Goal: Information Seeking & Learning: Find specific fact

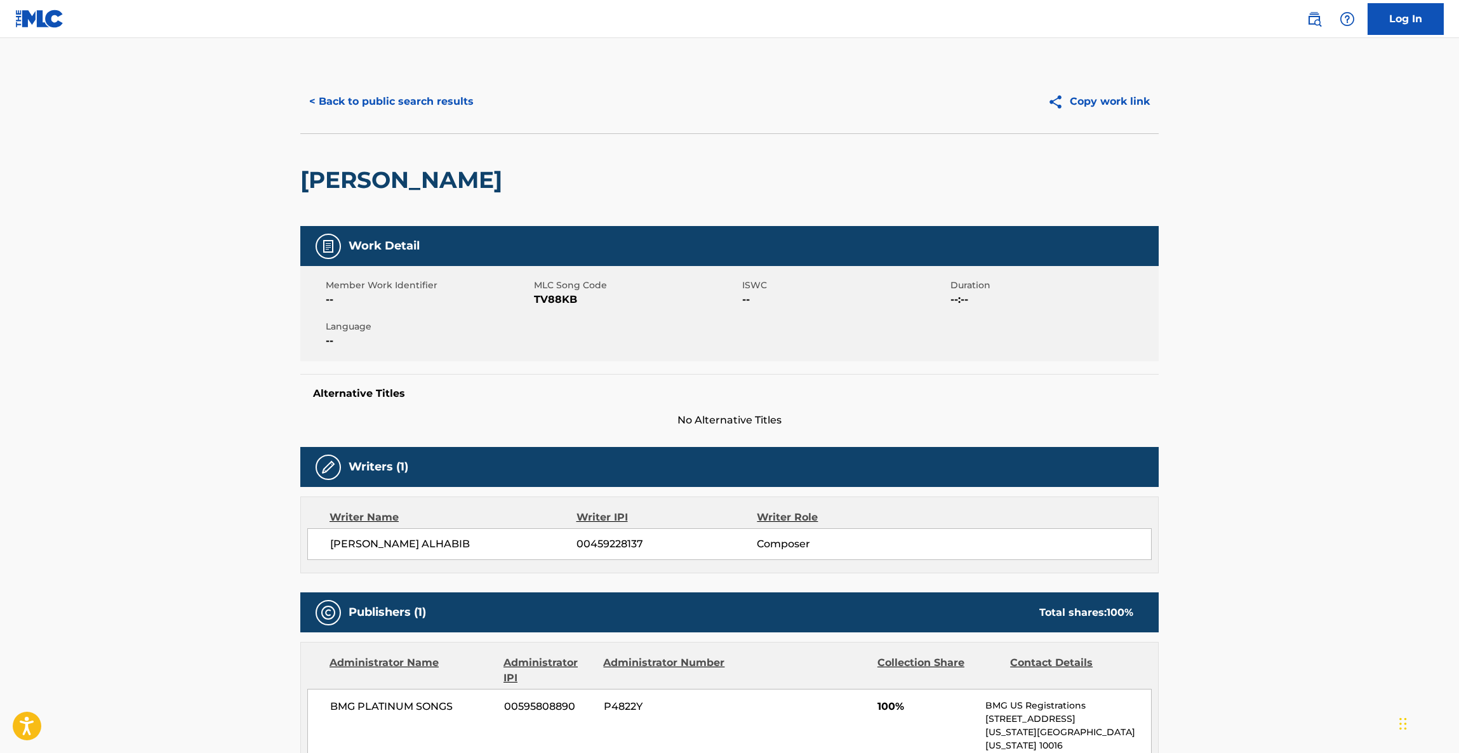
click at [389, 109] on button "< Back to public search results" at bounding box center [391, 102] width 182 height 32
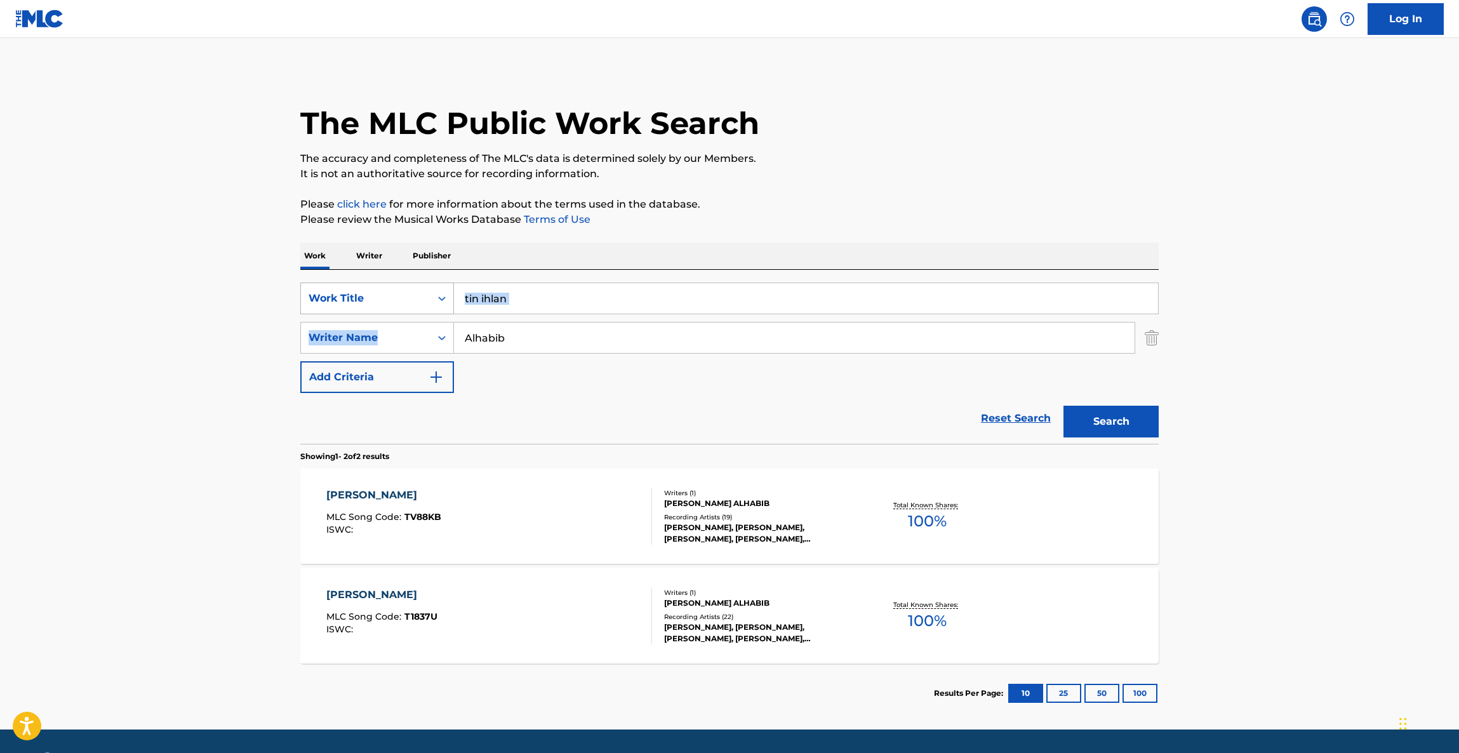
click at [431, 303] on div "SearchWithCriteriac566125a-4f84-455d-8a73-0def64b5c387 Work Title tin ihlan Sea…" at bounding box center [729, 337] width 858 height 110
click at [593, 302] on input "tin ihlan" at bounding box center [806, 298] width 704 height 30
drag, startPoint x: 619, startPoint y: 304, endPoint x: 274, endPoint y: 284, distance: 346.5
click at [264, 287] on main "The MLC Public Work Search The accuracy and completeness of The MLC's data is d…" at bounding box center [729, 383] width 1459 height 691
paste input "FALLING ASHES"
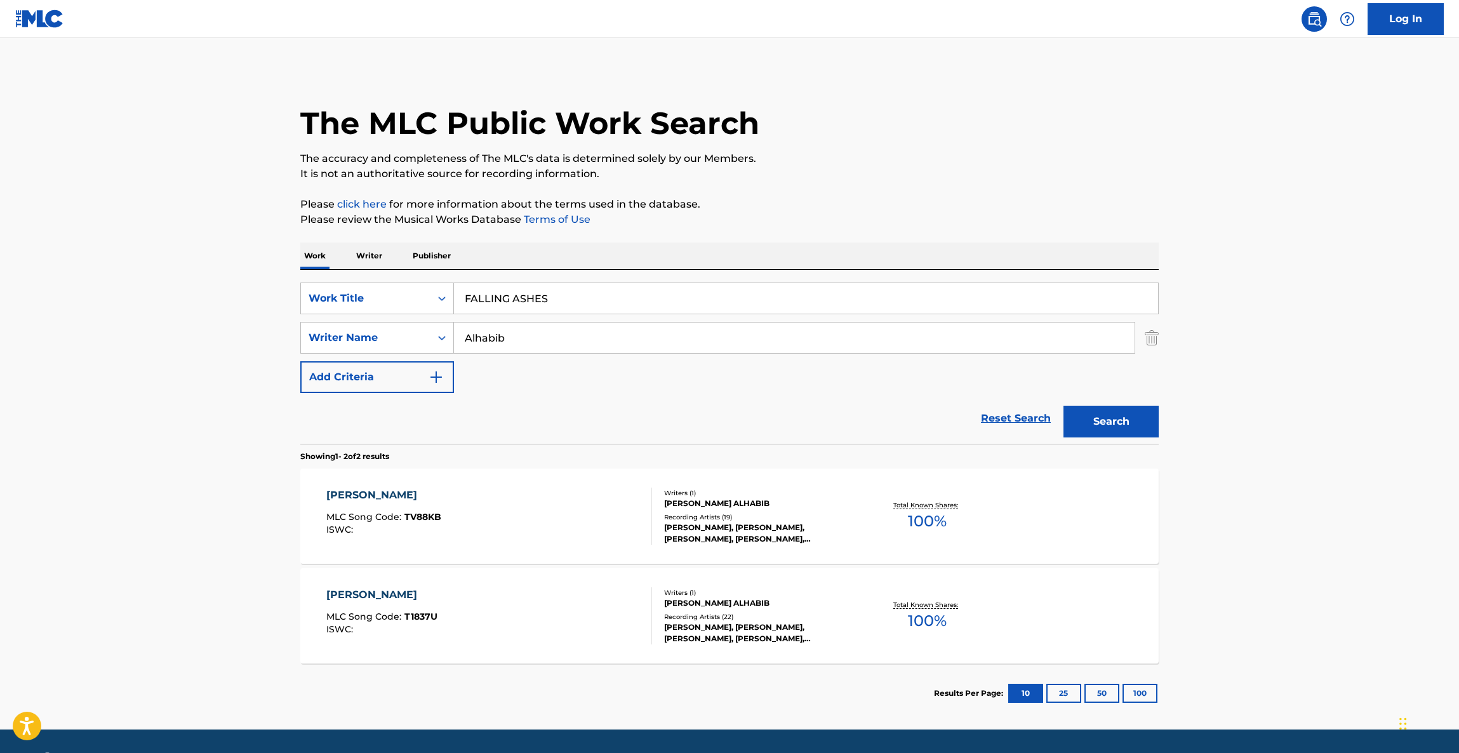
type input "FALLING ASHES"
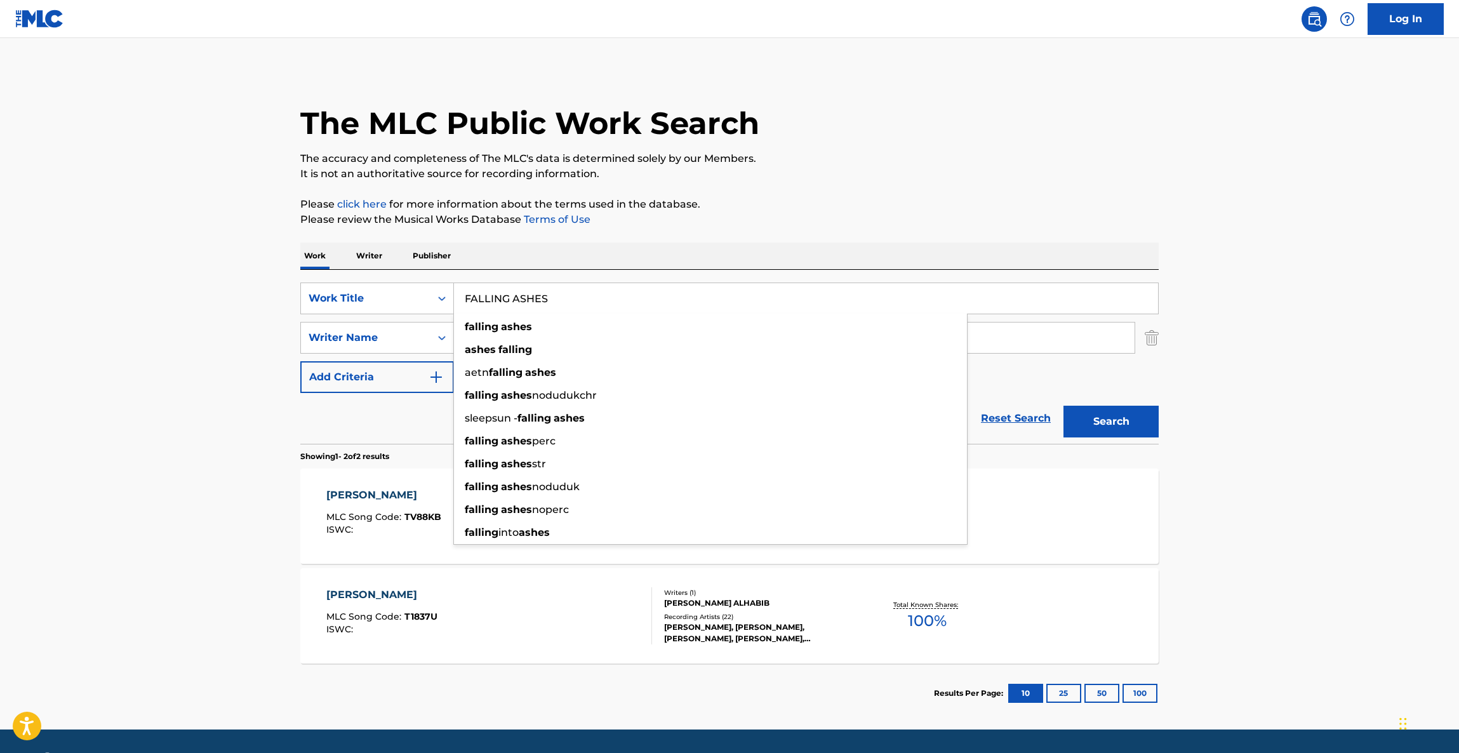
click at [189, 326] on main "The MLC Public Work Search The accuracy and completeness of The MLC's data is d…" at bounding box center [729, 383] width 1459 height 691
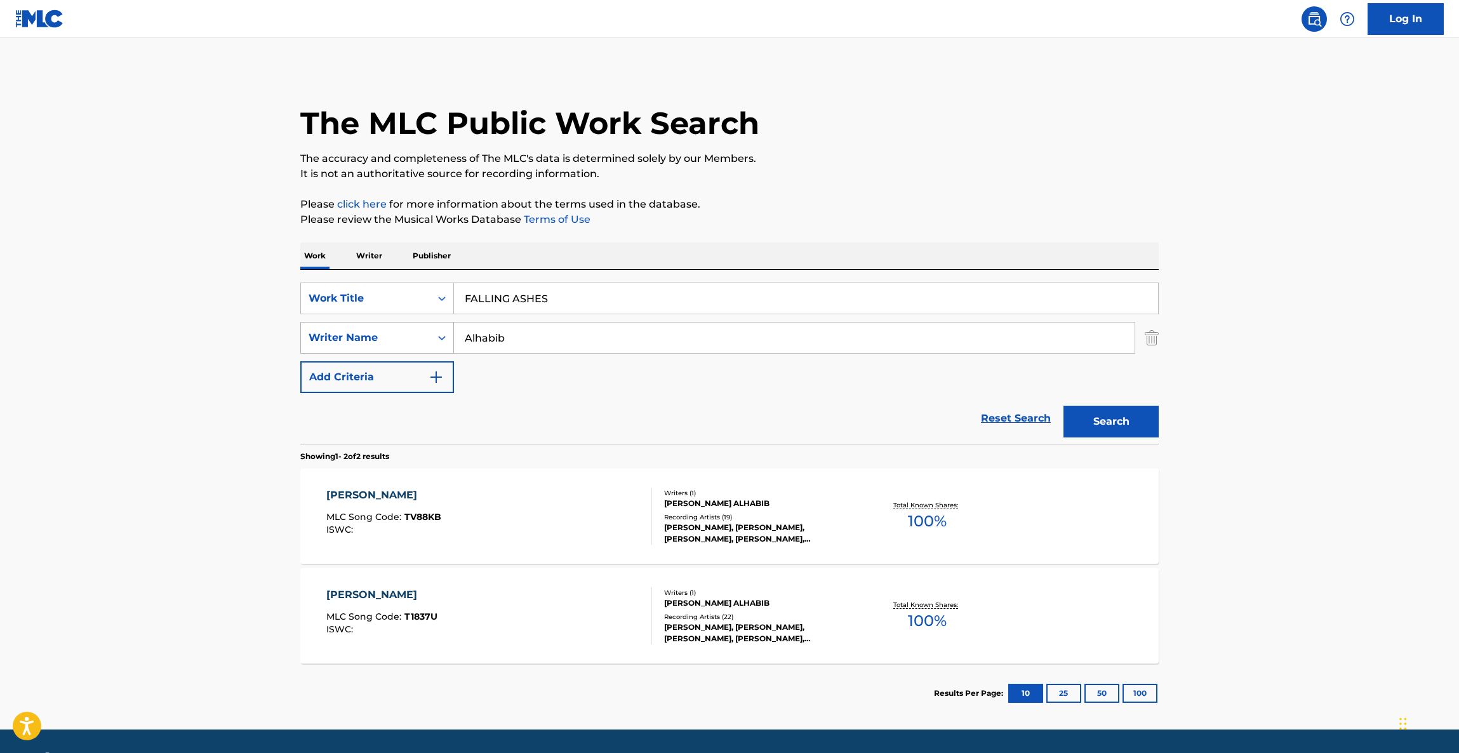
drag, startPoint x: 529, startPoint y: 334, endPoint x: 404, endPoint y: 333, distance: 124.4
click at [404, 333] on div "SearchWithCriteria1aff5fb2-a4f4-49eb-910c-4275cdef155a Writer Name Alhabib" at bounding box center [729, 338] width 858 height 32
paste input "[PERSON_NAME]"
type input "[PERSON_NAME]"
click at [1075, 421] on button "Search" at bounding box center [1110, 422] width 95 height 32
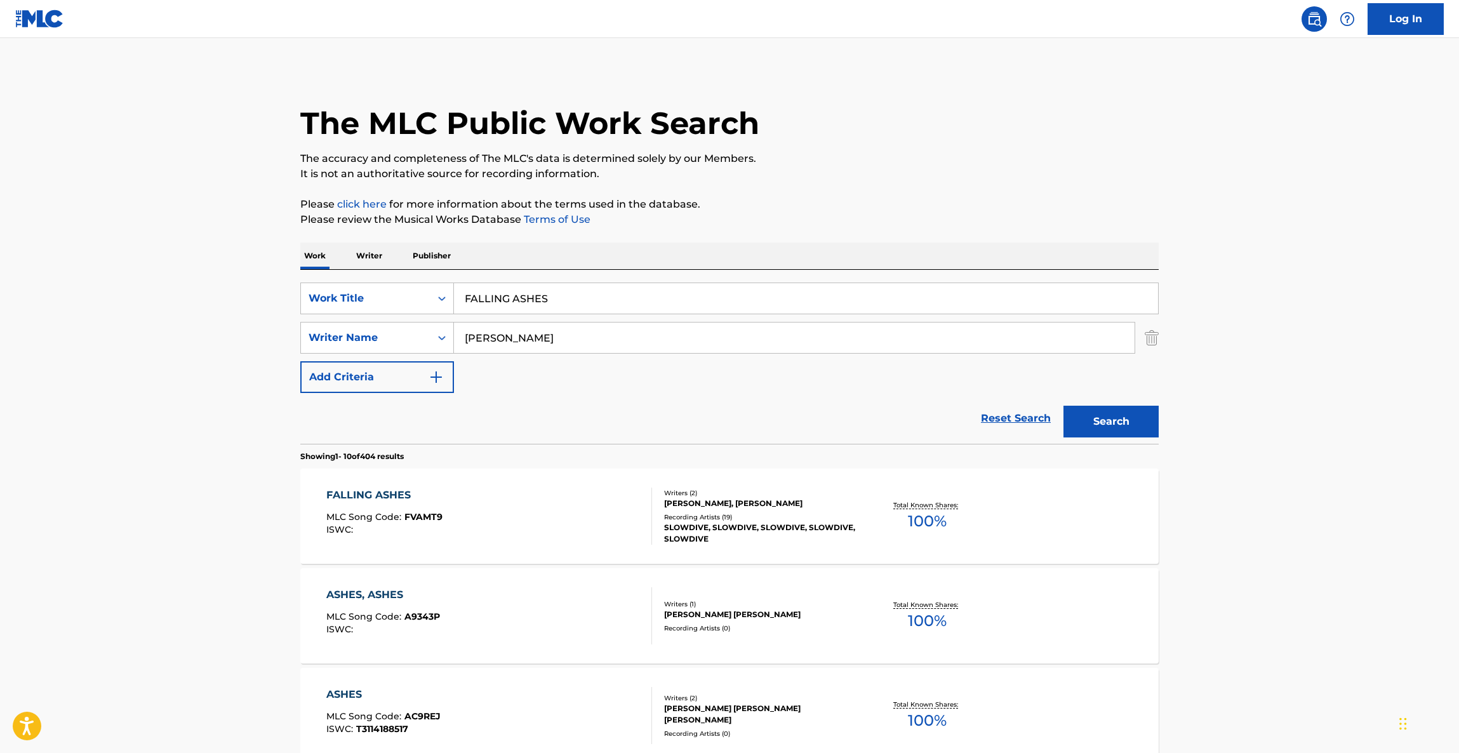
click at [367, 489] on div "FALLING ASHES" at bounding box center [384, 494] width 116 height 15
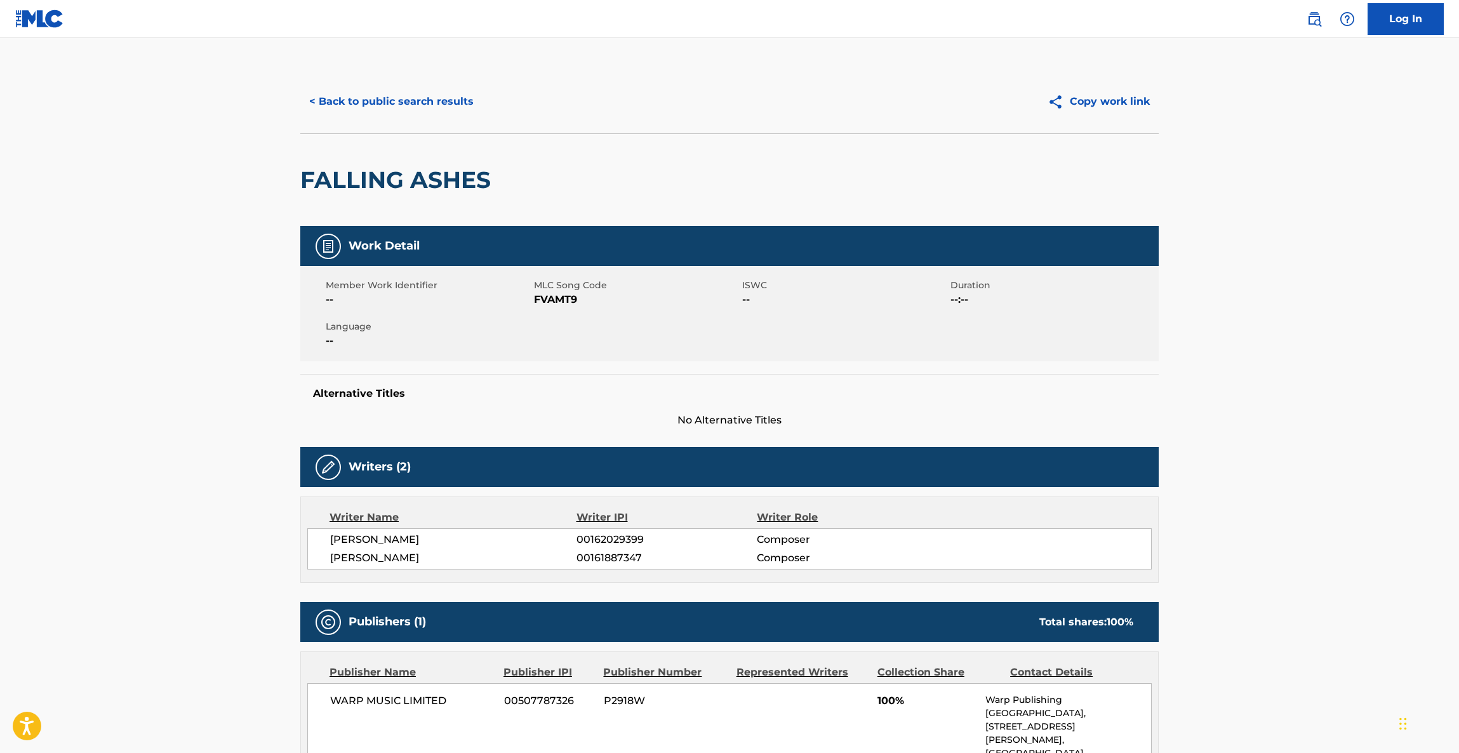
click at [430, 98] on button "< Back to public search results" at bounding box center [391, 102] width 182 height 32
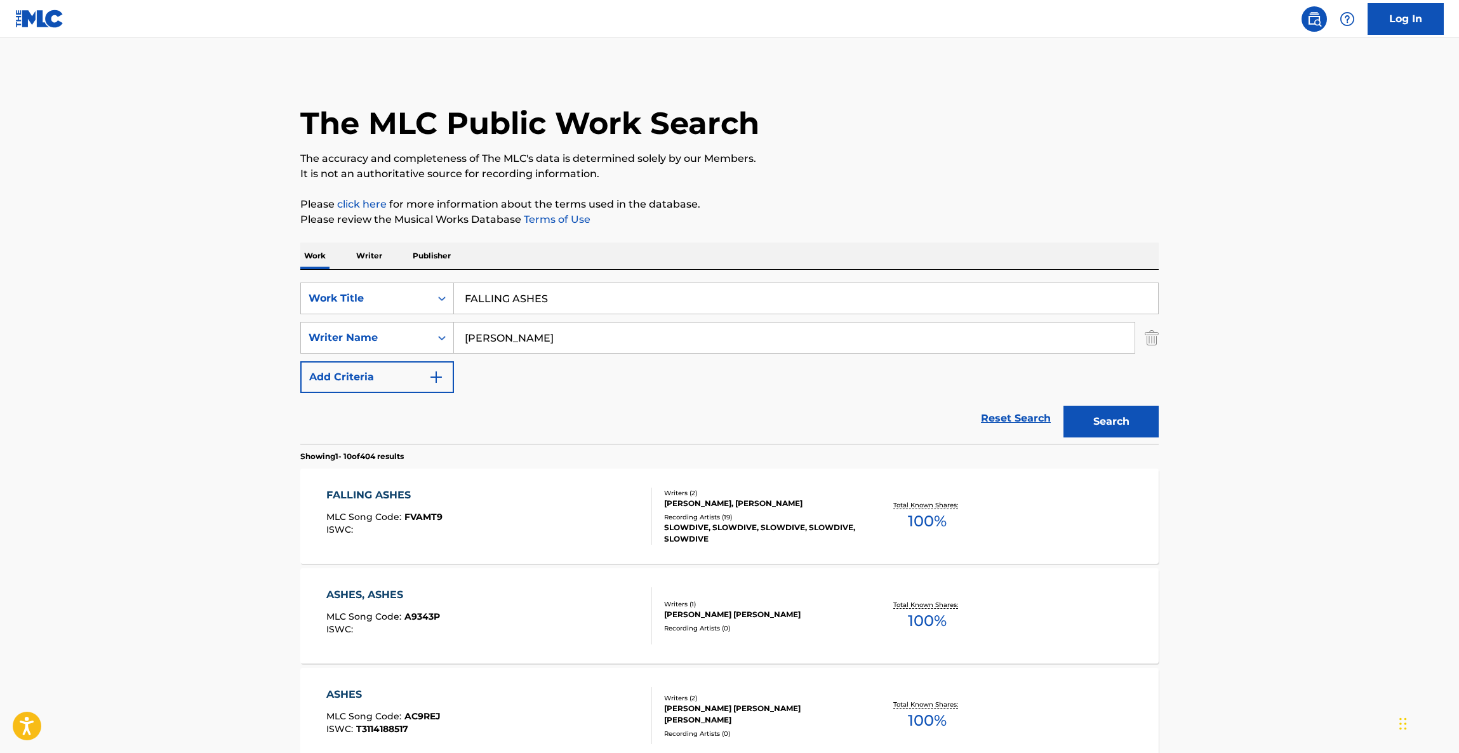
drag, startPoint x: 585, startPoint y: 311, endPoint x: 489, endPoint y: 289, distance: 97.8
click at [423, 288] on div "SearchWithCriteriac566125a-4f84-455d-8a73-0def64b5c387 Work Title FALLING ASHES" at bounding box center [729, 298] width 858 height 32
paste input "Thief In The Night"
type input "Thief In The Night"
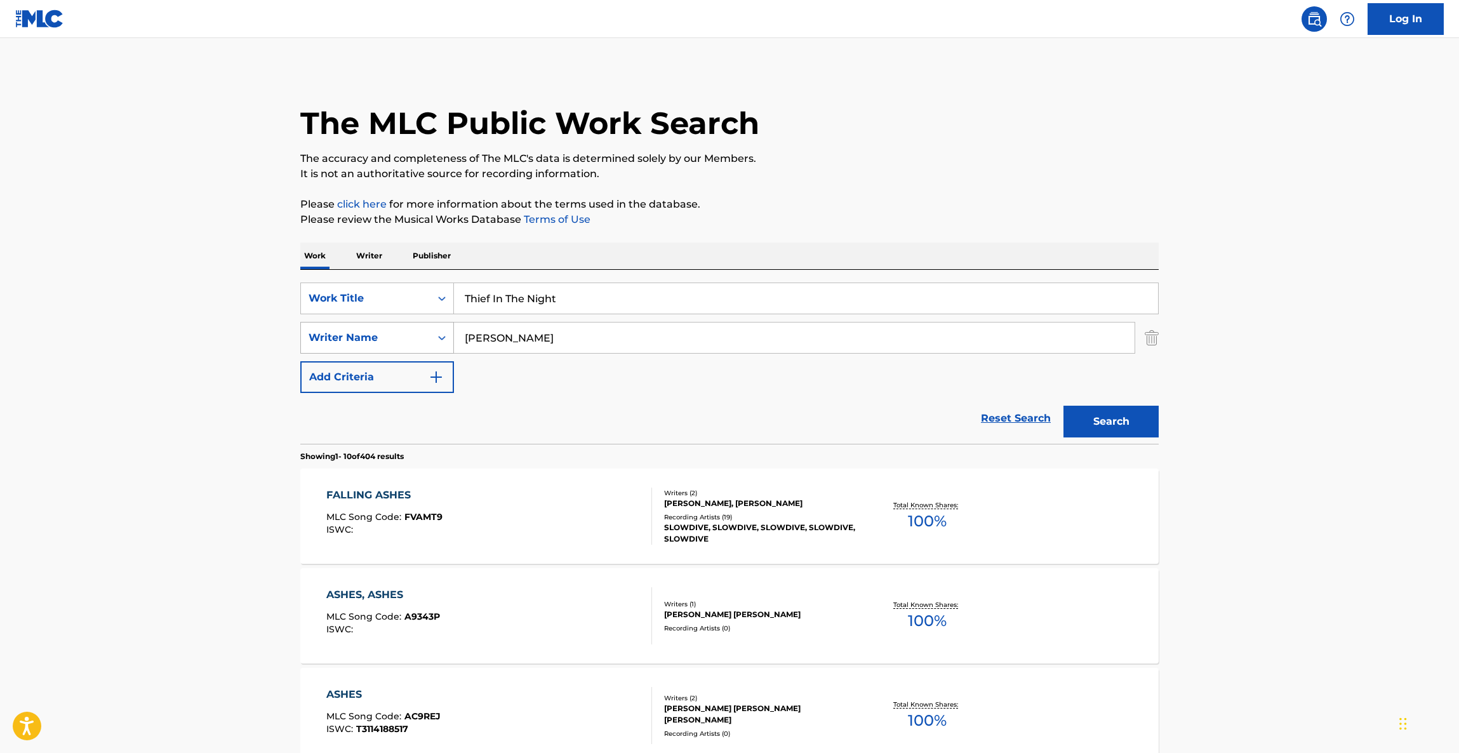
drag, startPoint x: 393, startPoint y: 329, endPoint x: 410, endPoint y: 328, distance: 17.2
click at [382, 328] on div "SearchWithCriteria1aff5fb2-a4f4-49eb-910c-4275cdef155a Writer Name [PERSON_NAME]" at bounding box center [729, 338] width 858 height 32
paste input "[PERSON_NAME]"
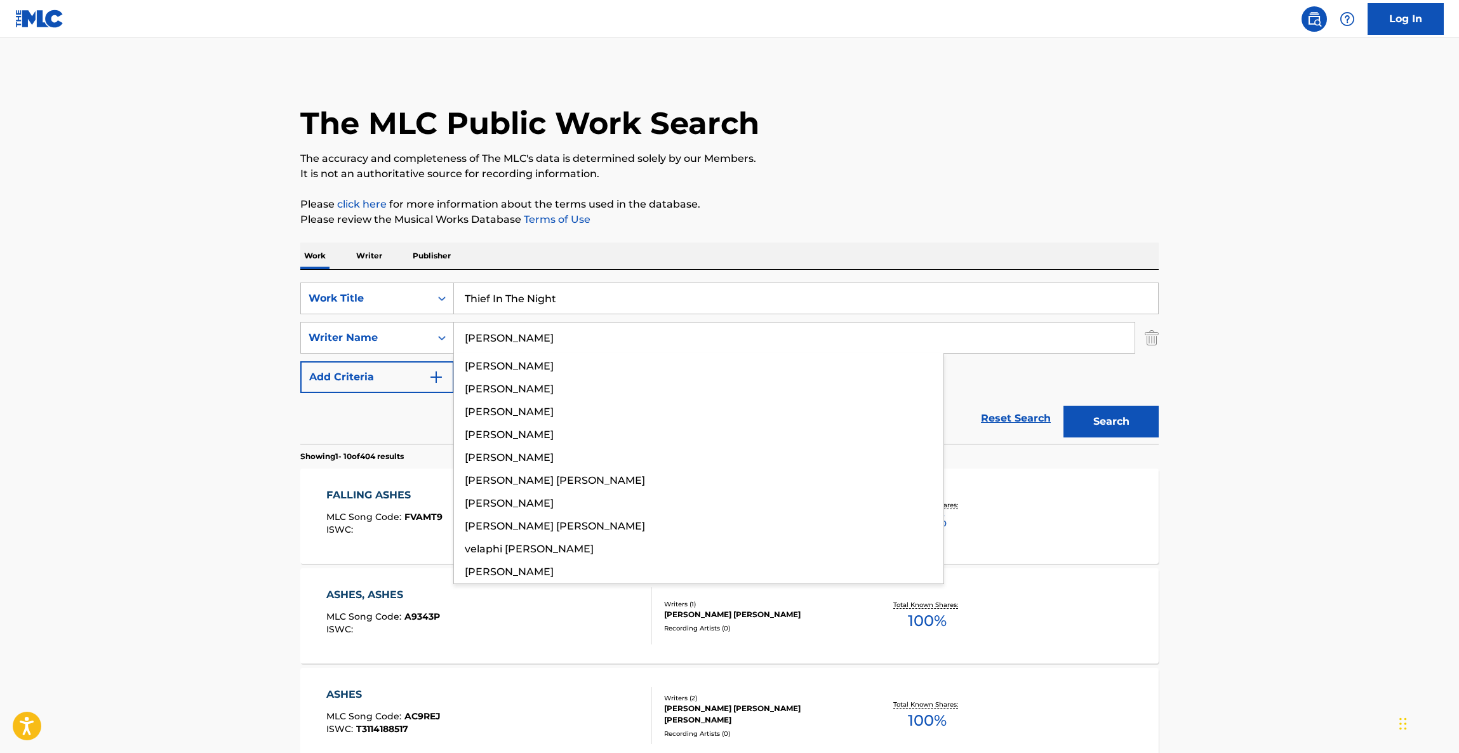
type input "[PERSON_NAME]"
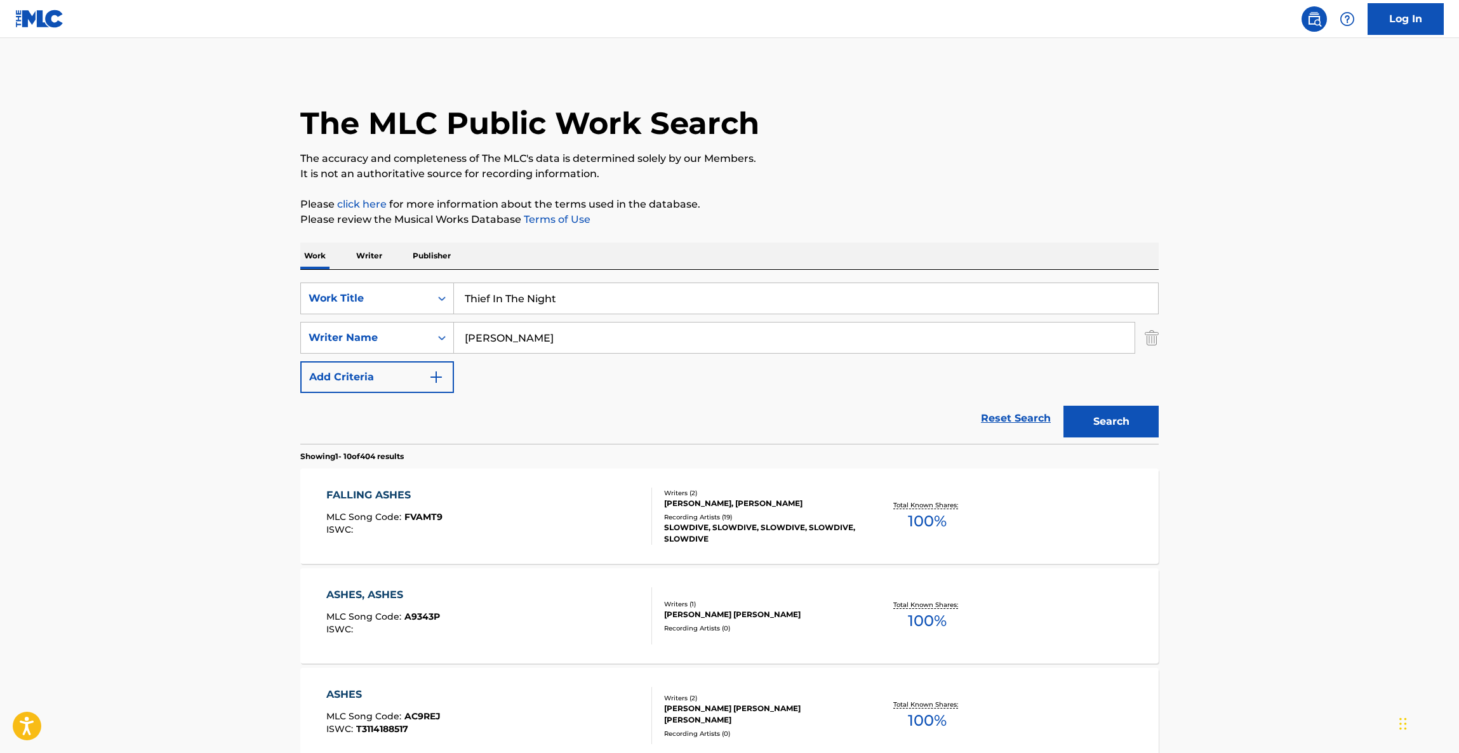
click at [1115, 421] on button "Search" at bounding box center [1110, 422] width 95 height 32
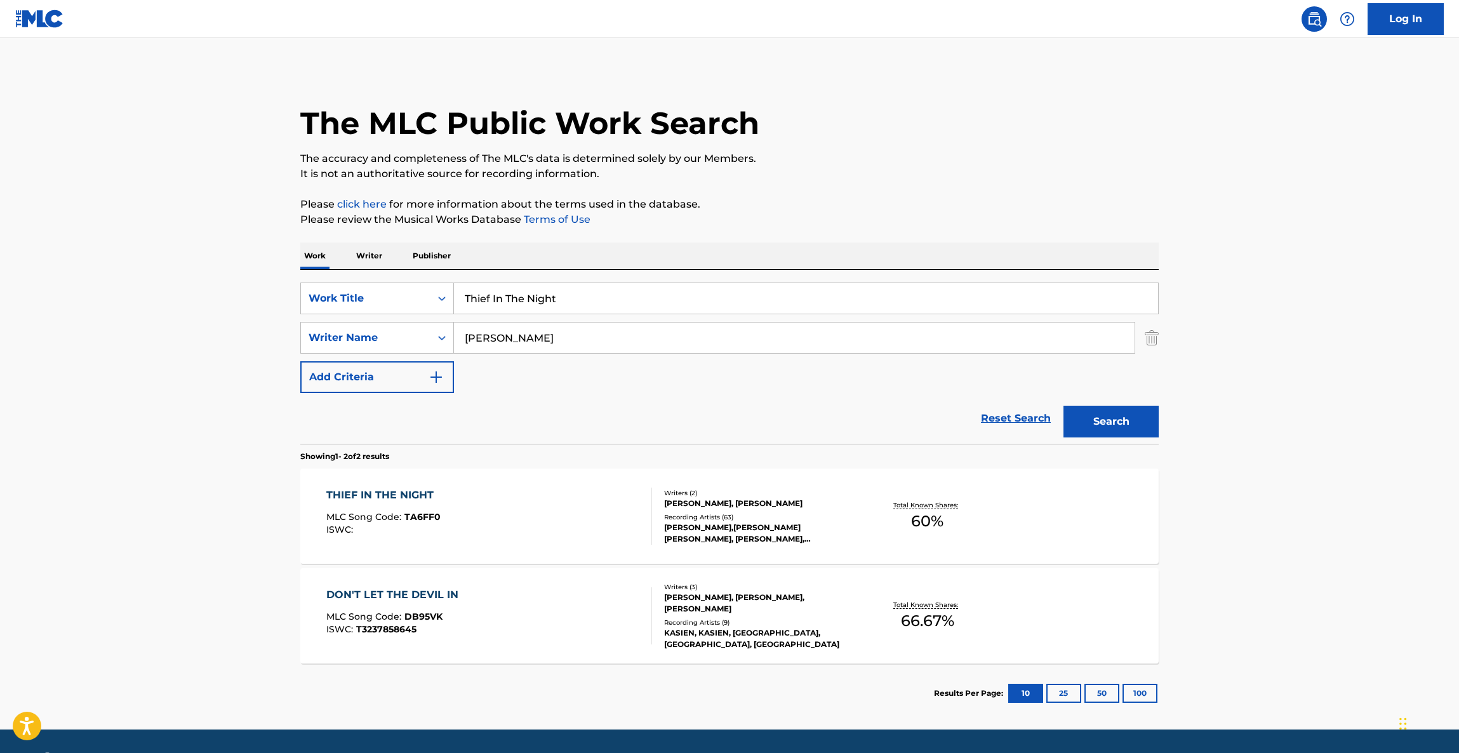
click at [390, 491] on div "THIEF IN THE NIGHT" at bounding box center [383, 494] width 114 height 15
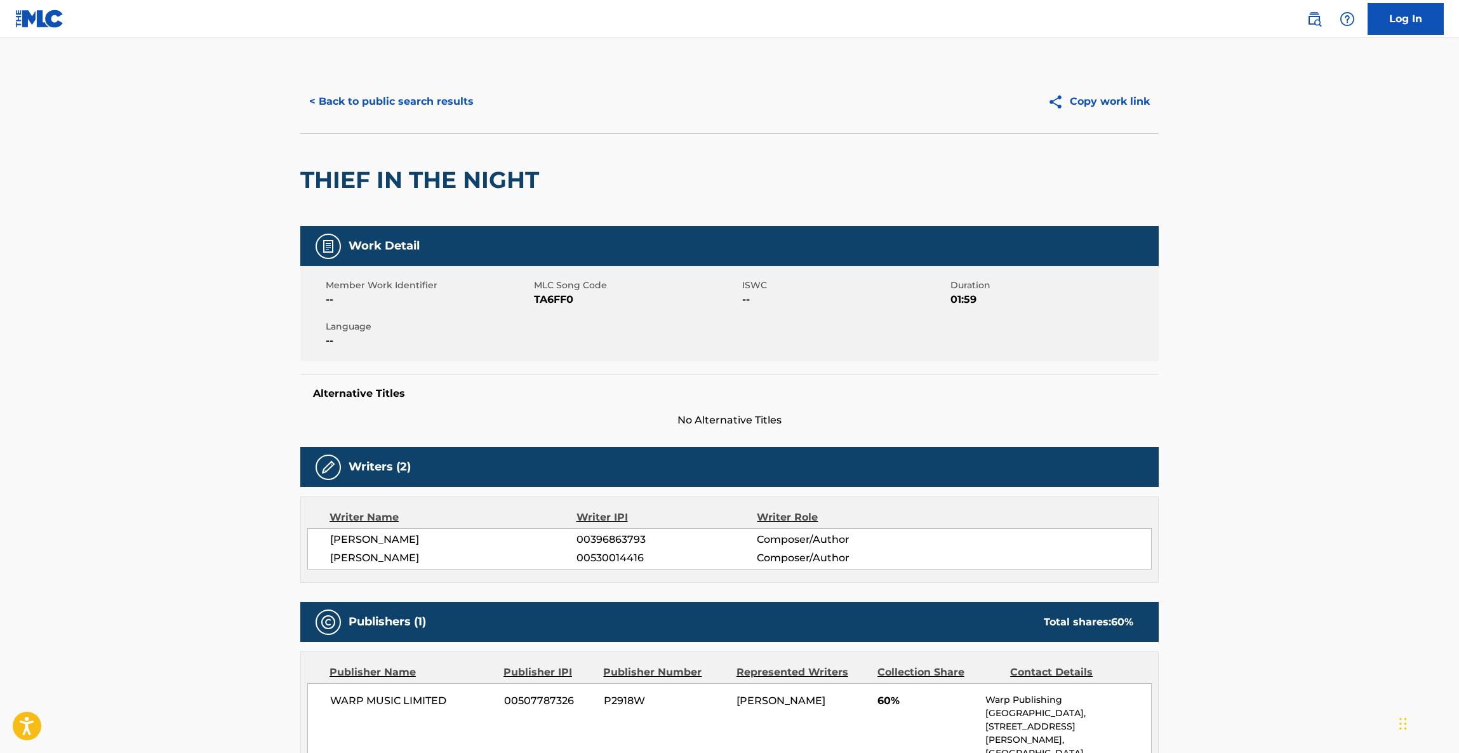
click at [445, 93] on button "< Back to public search results" at bounding box center [391, 102] width 182 height 32
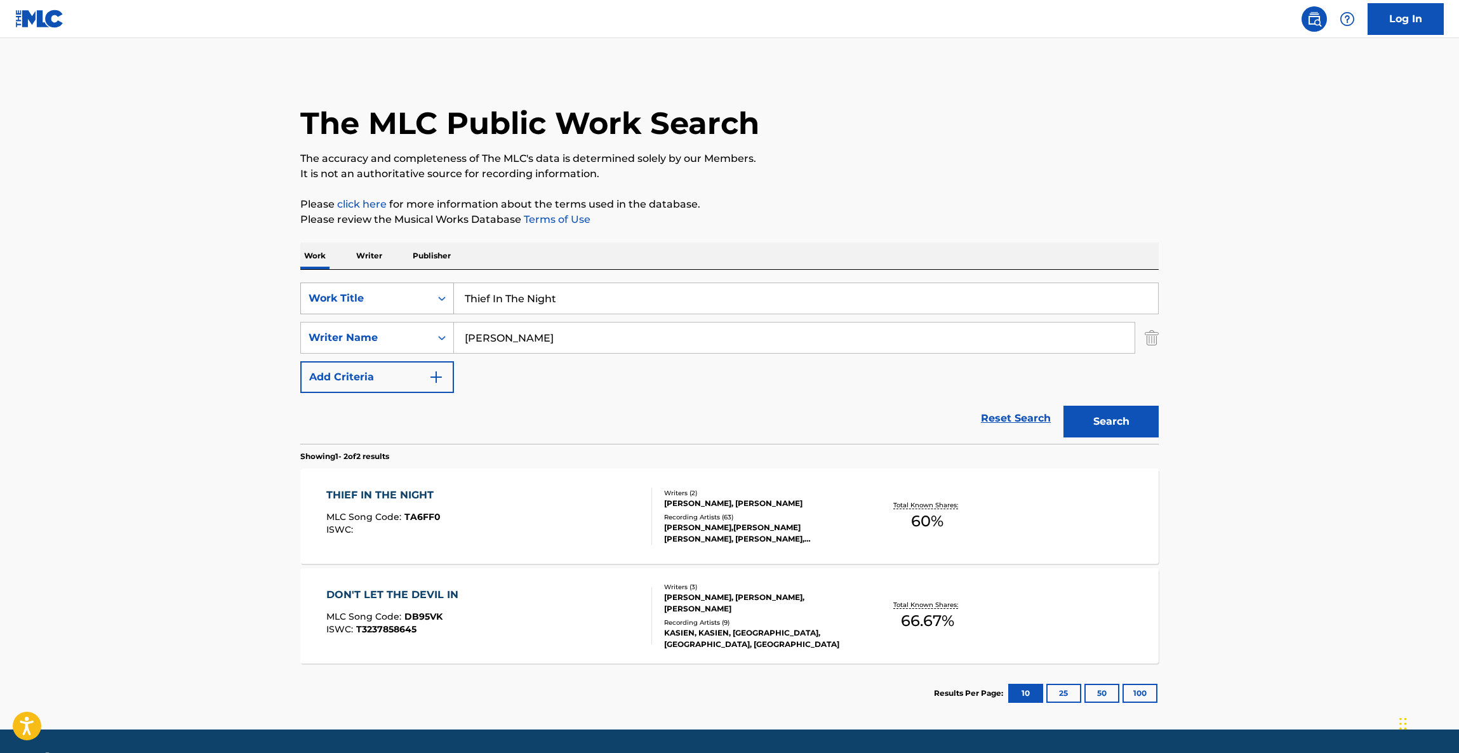
drag, startPoint x: 534, startPoint y: 308, endPoint x: 441, endPoint y: 294, distance: 94.3
click at [414, 300] on div "SearchWithCriteriac566125a-4f84-455d-8a73-0def64b5c387 Work Title Thief In The …" at bounding box center [729, 298] width 858 height 32
paste input "HAVNEVIK"
type input "HAVNEVIK"
drag, startPoint x: 522, startPoint y: 331, endPoint x: 402, endPoint y: 331, distance: 120.6
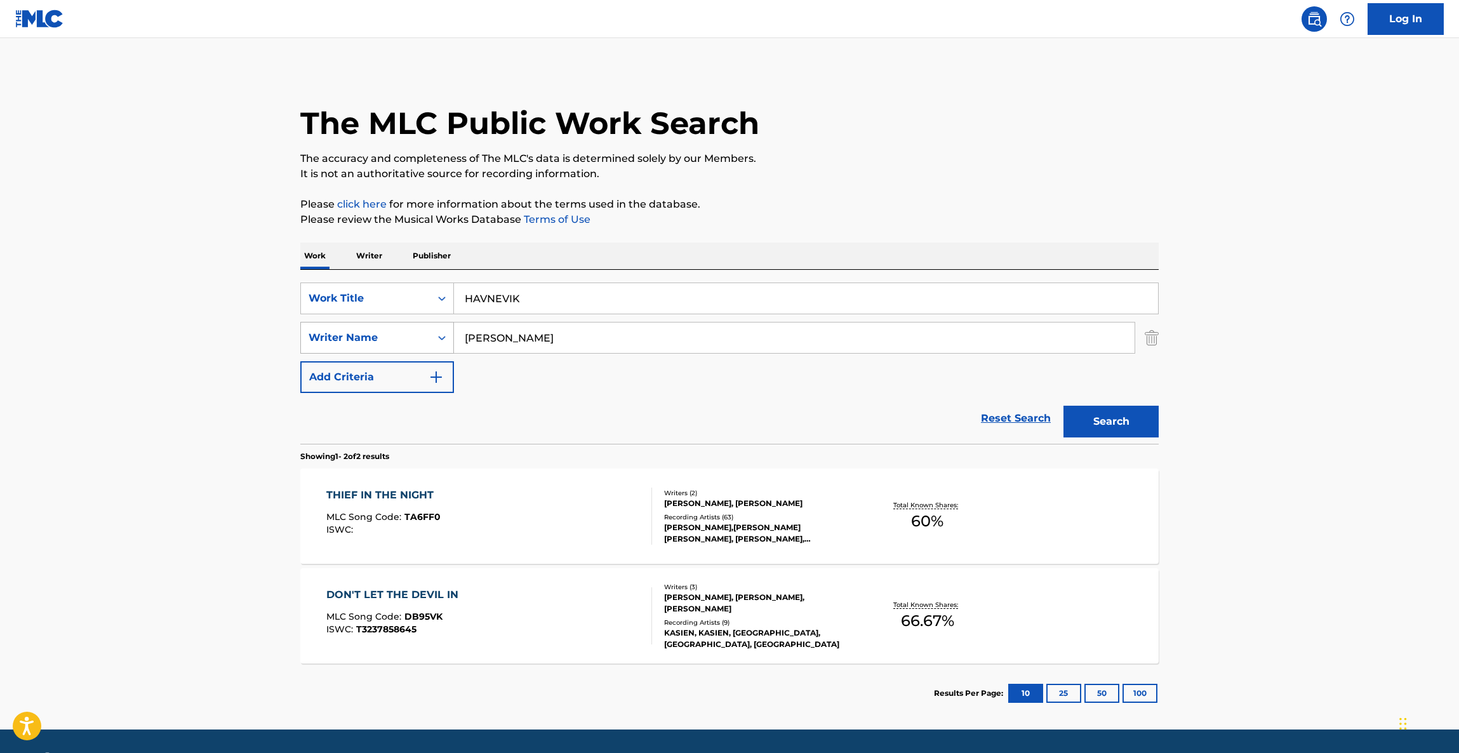
click at [402, 331] on div "SearchWithCriteria1aff5fb2-a4f4-49eb-910c-4275cdef155a Writer Name [PERSON_NAME]" at bounding box center [729, 338] width 858 height 32
paste input "HAVNEVIK"
type input "HAVNEVIK"
drag, startPoint x: 536, startPoint y: 291, endPoint x: 370, endPoint y: 287, distance: 166.3
click at [369, 288] on div "SearchWithCriteriac566125a-4f84-455d-8a73-0def64b5c387 Work Title HAVNEVIK" at bounding box center [729, 298] width 858 height 32
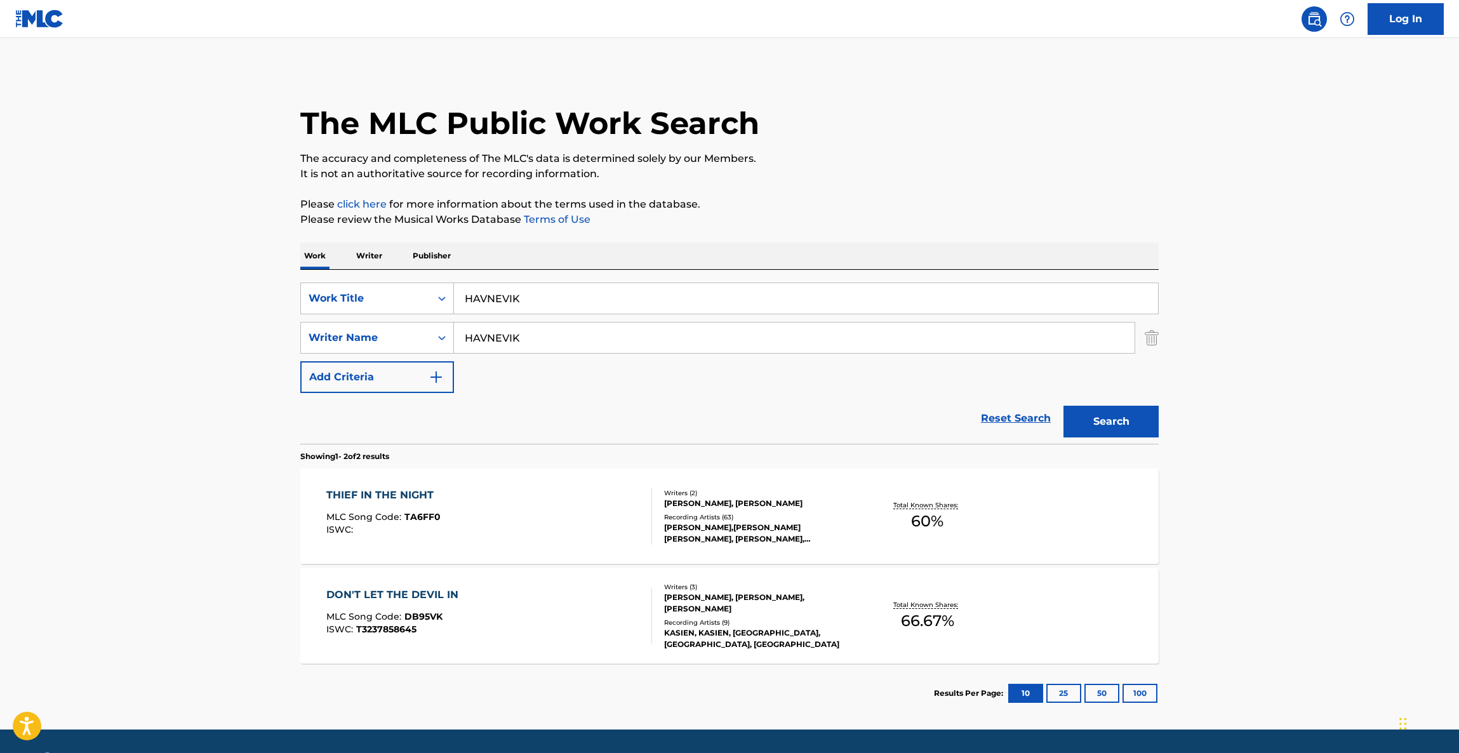
paste input "SLEEPLESS"
type input "SLEEPLESS"
click at [1092, 424] on button "Search" at bounding box center [1110, 422] width 95 height 32
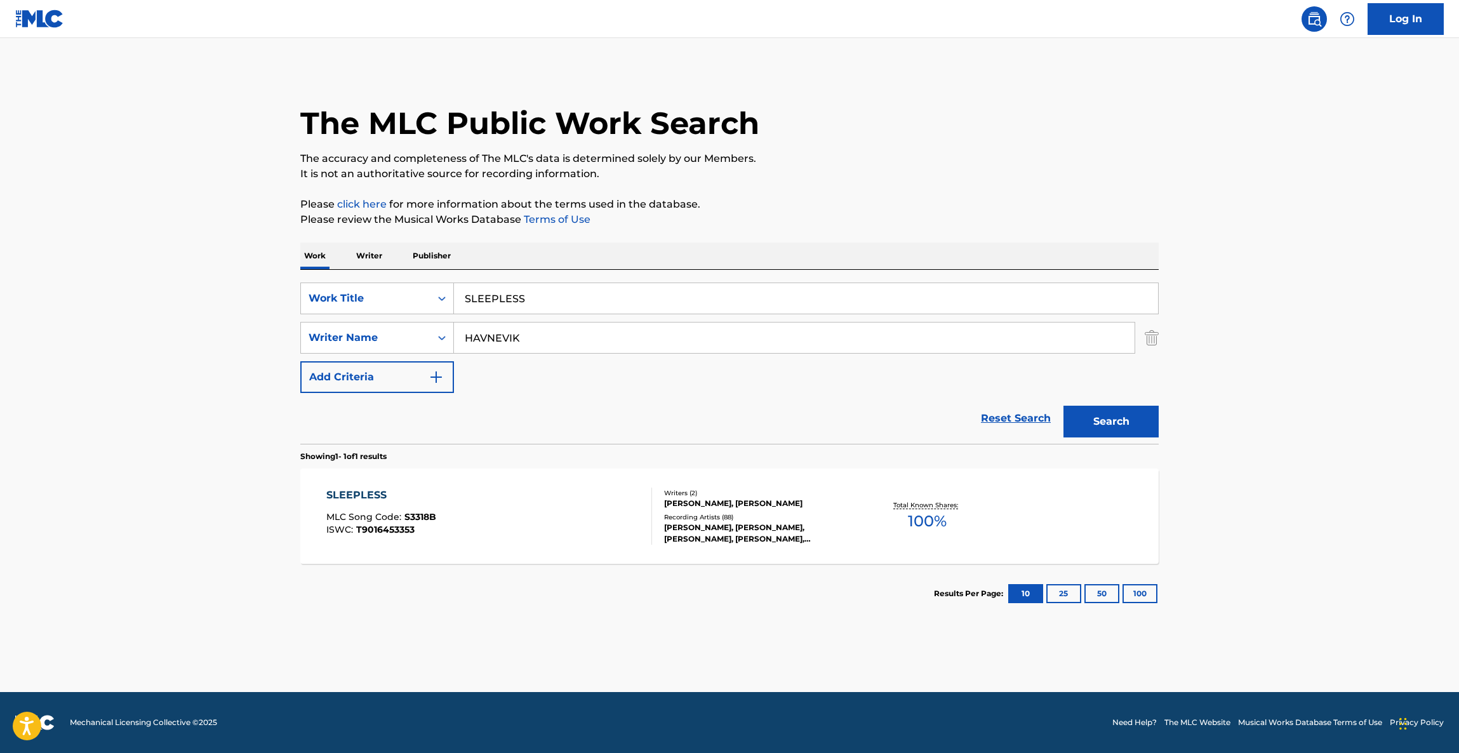
click at [355, 491] on div "SLEEPLESS" at bounding box center [381, 494] width 110 height 15
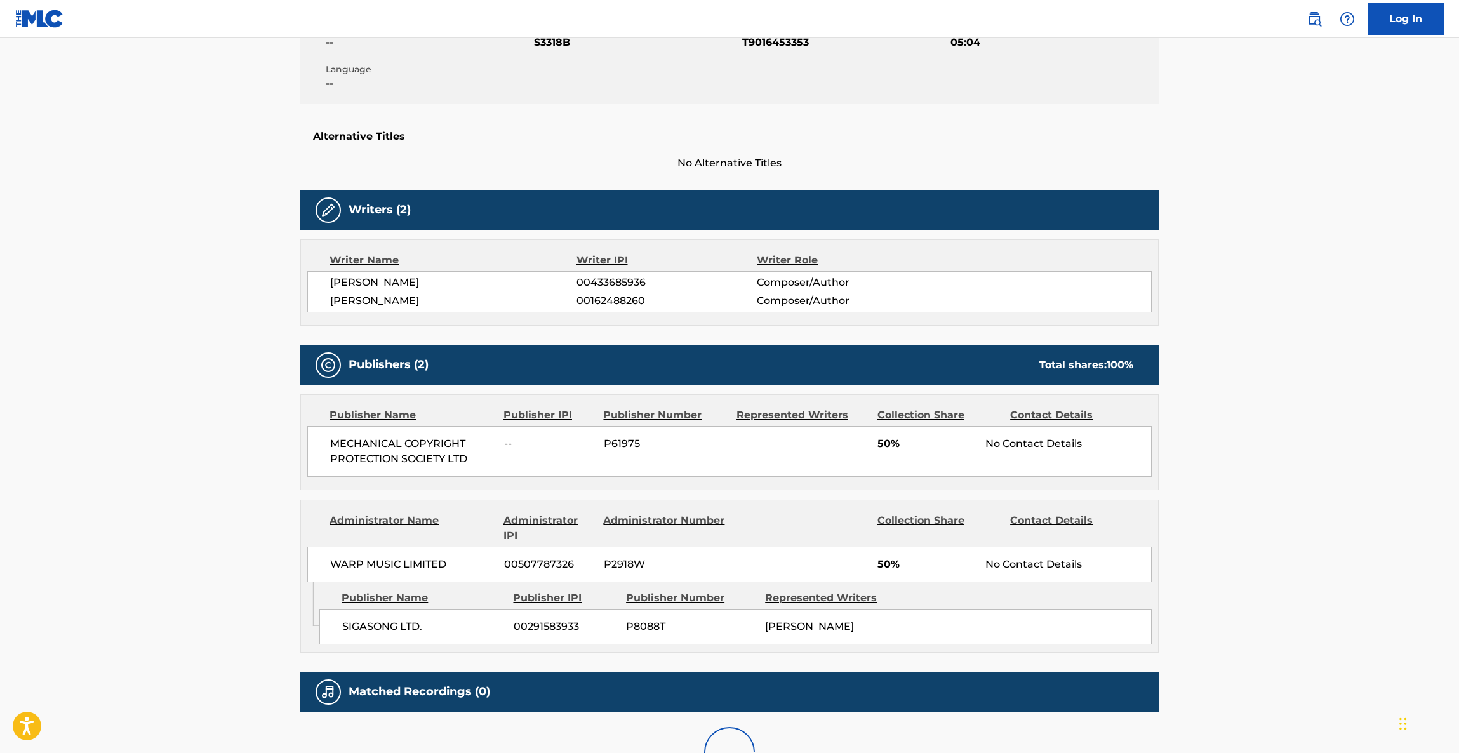
scroll to position [378, 0]
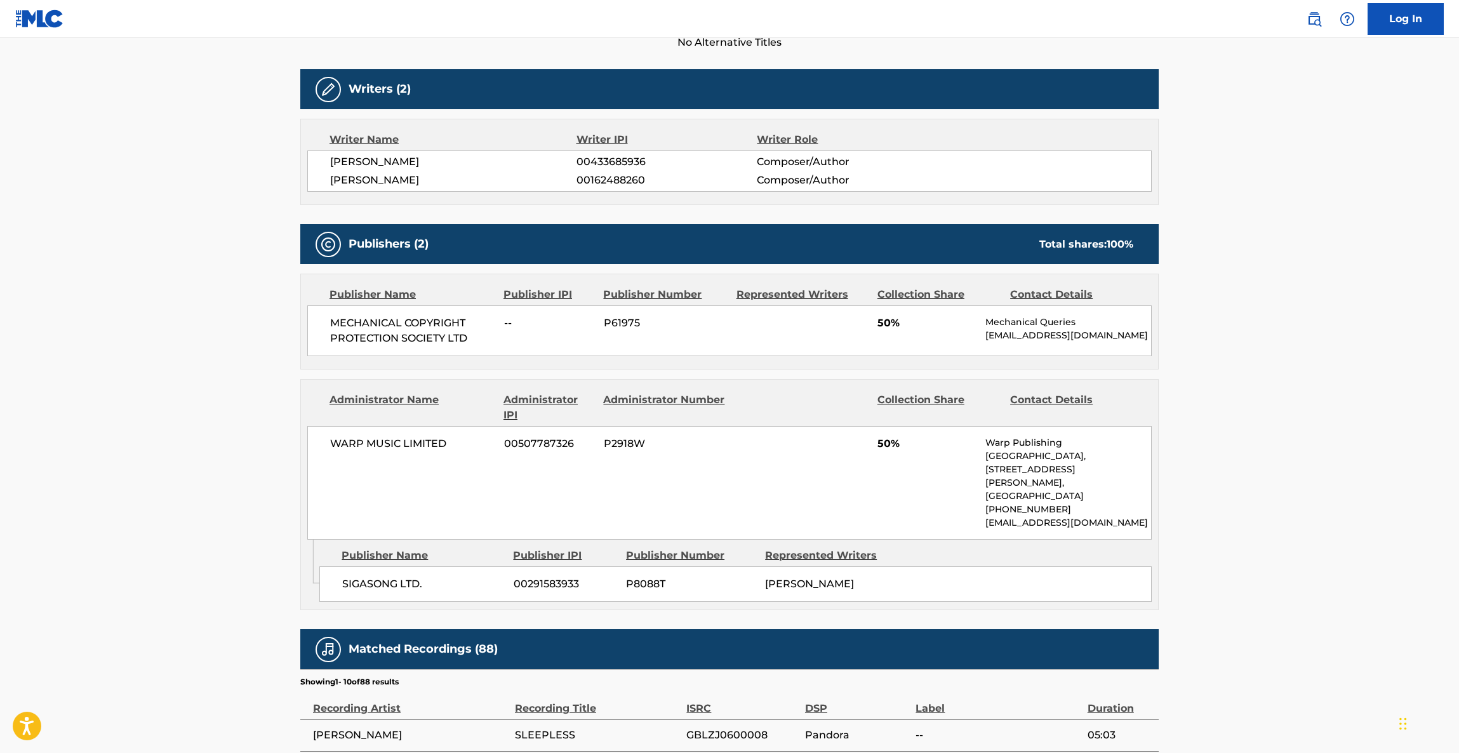
click at [234, 415] on main "< Back to public search results Copy work link SLEEPLESS Work Detail Member Wor…" at bounding box center [729, 381] width 1459 height 1442
click at [192, 416] on main "< Back to public search results Copy work link SLEEPLESS Work Detail Member Wor…" at bounding box center [729, 381] width 1459 height 1442
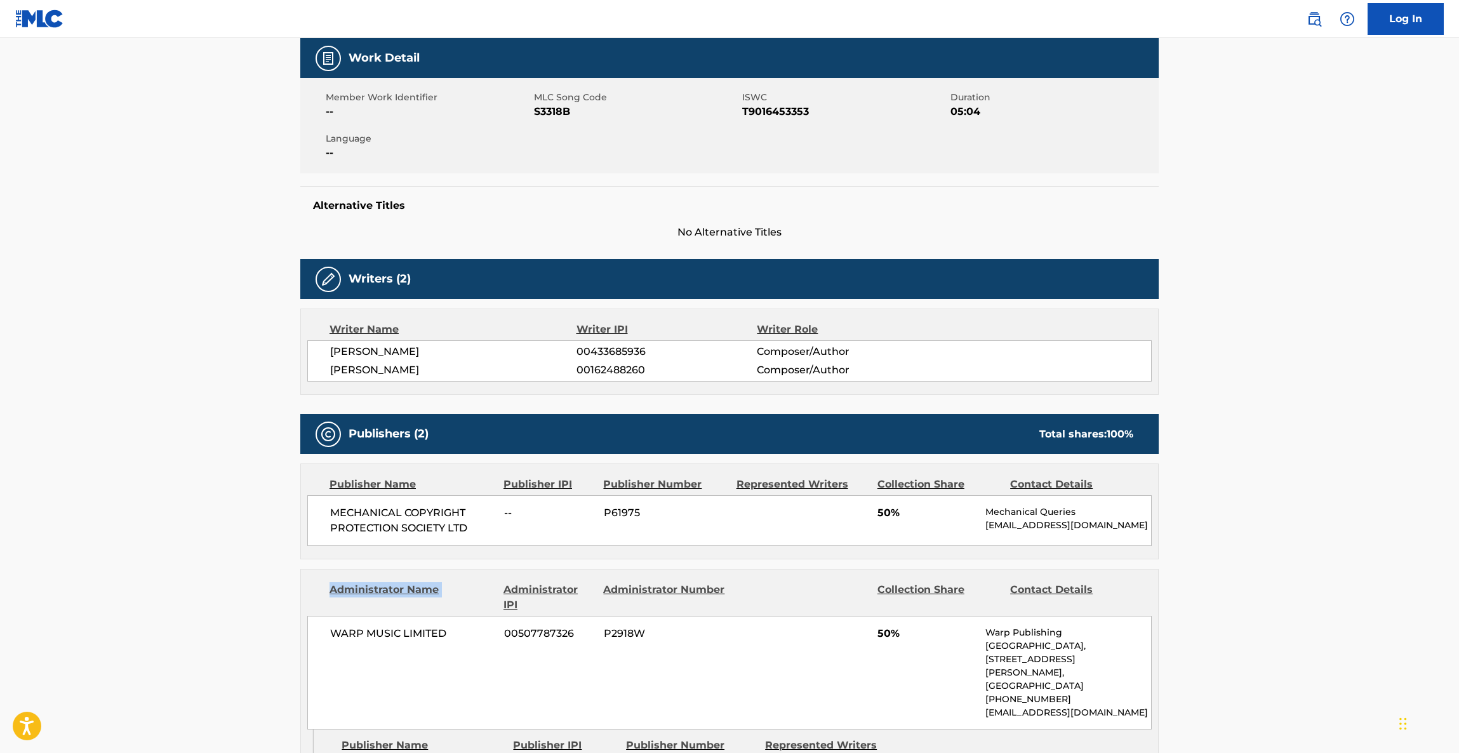
scroll to position [0, 0]
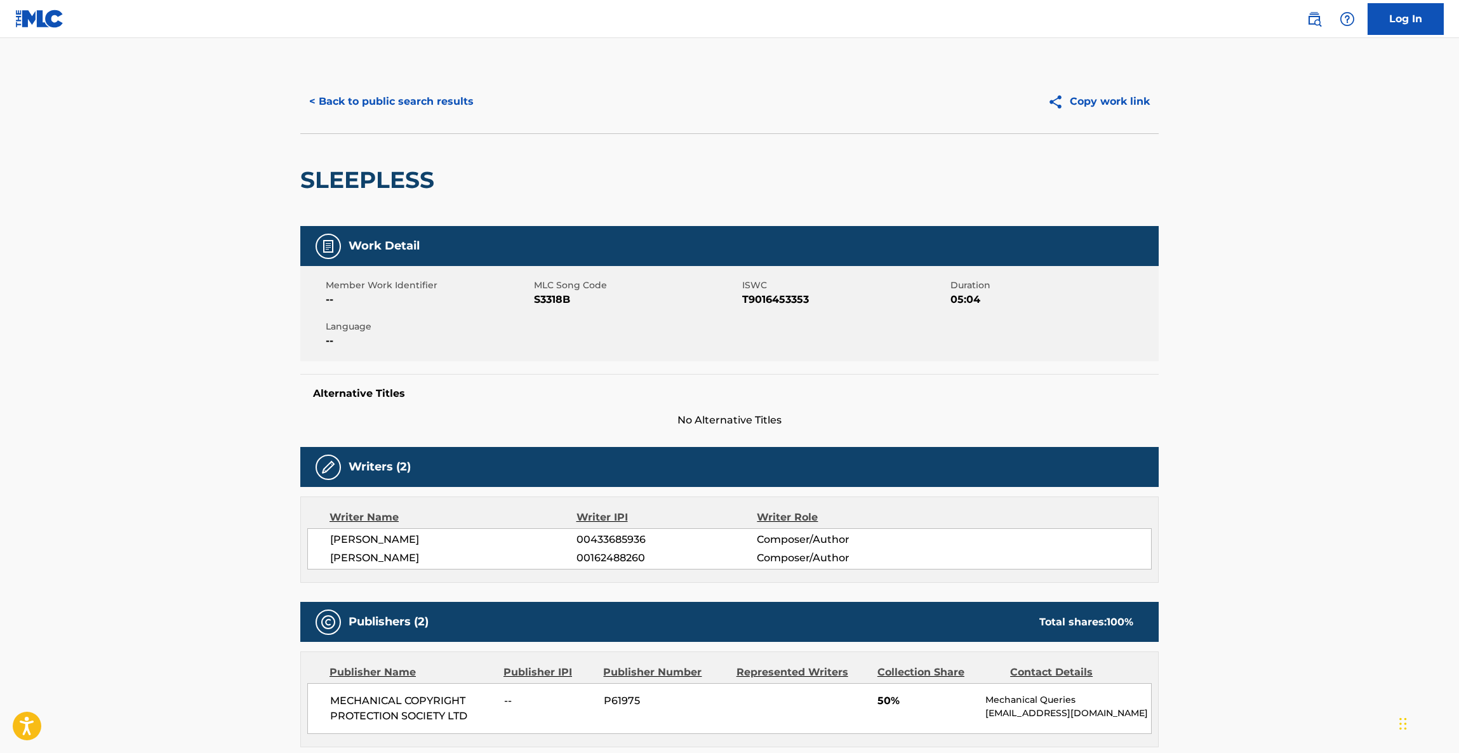
drag, startPoint x: 382, startPoint y: 117, endPoint x: 380, endPoint y: 149, distance: 31.2
click at [381, 117] on div "< Back to public search results Copy work link" at bounding box center [729, 101] width 858 height 63
click at [380, 100] on button "< Back to public search results" at bounding box center [391, 102] width 182 height 32
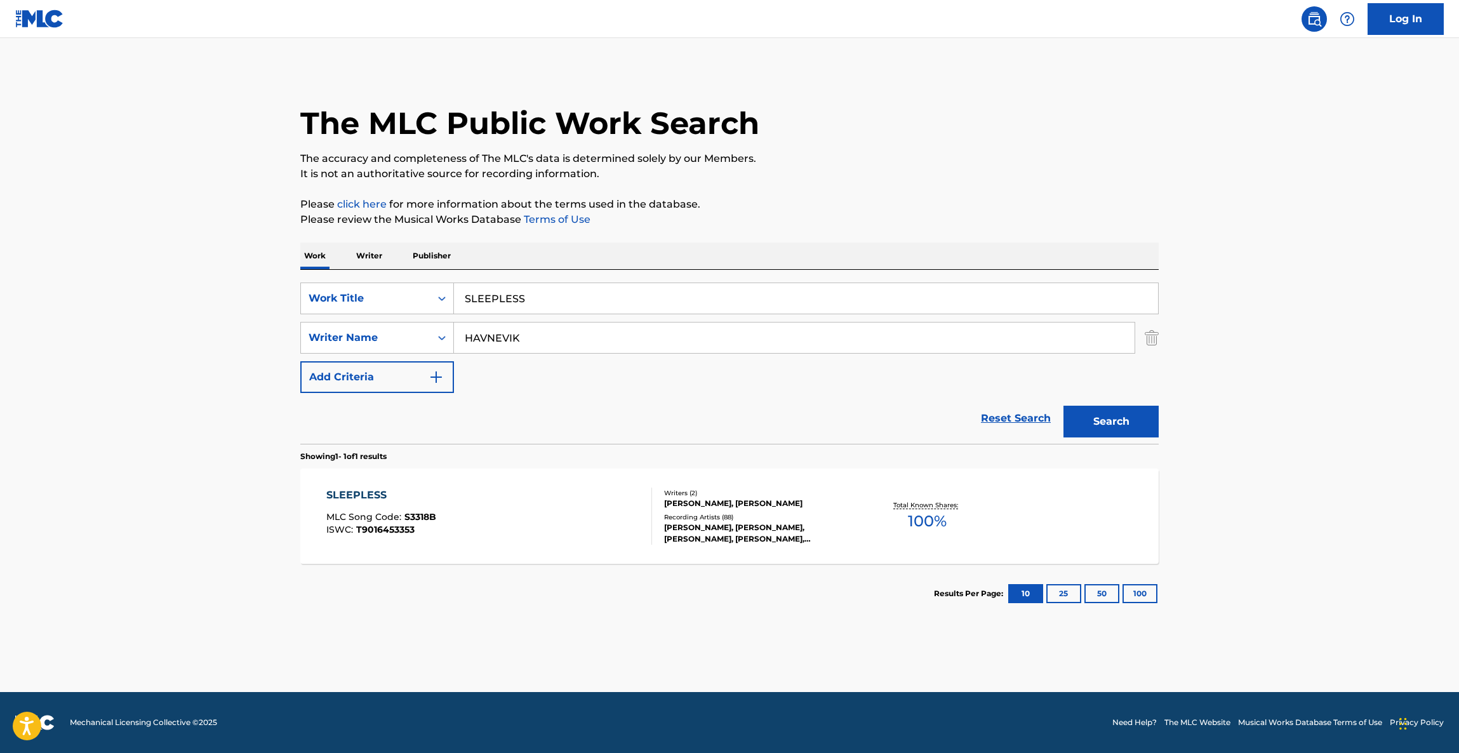
click at [267, 262] on main "The MLC Public Work Search The accuracy and completeness of The MLC's data is d…" at bounding box center [729, 365] width 1459 height 654
paste input "Black List"
type input "Black List"
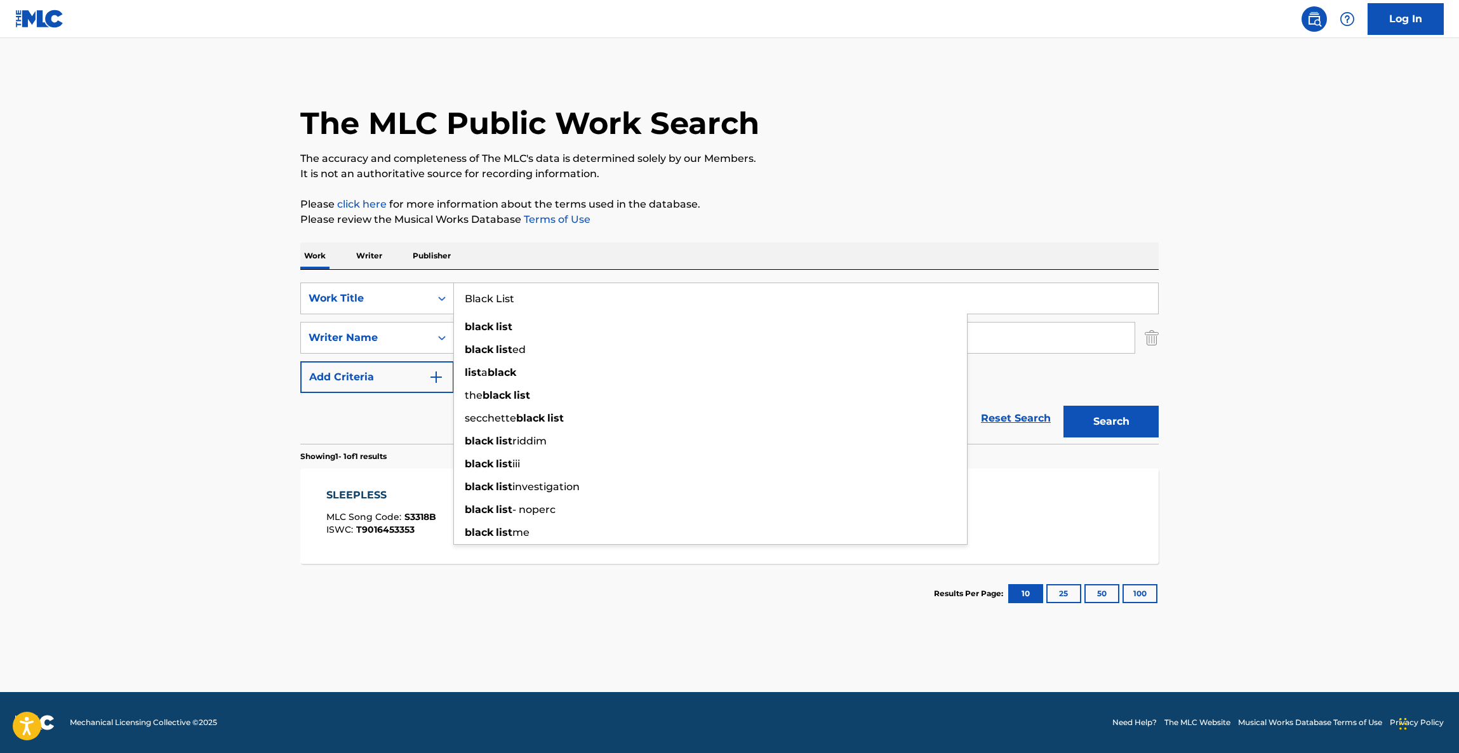
click at [203, 355] on main "The MLC Public Work Search The accuracy and completeness of The MLC's data is d…" at bounding box center [729, 365] width 1459 height 654
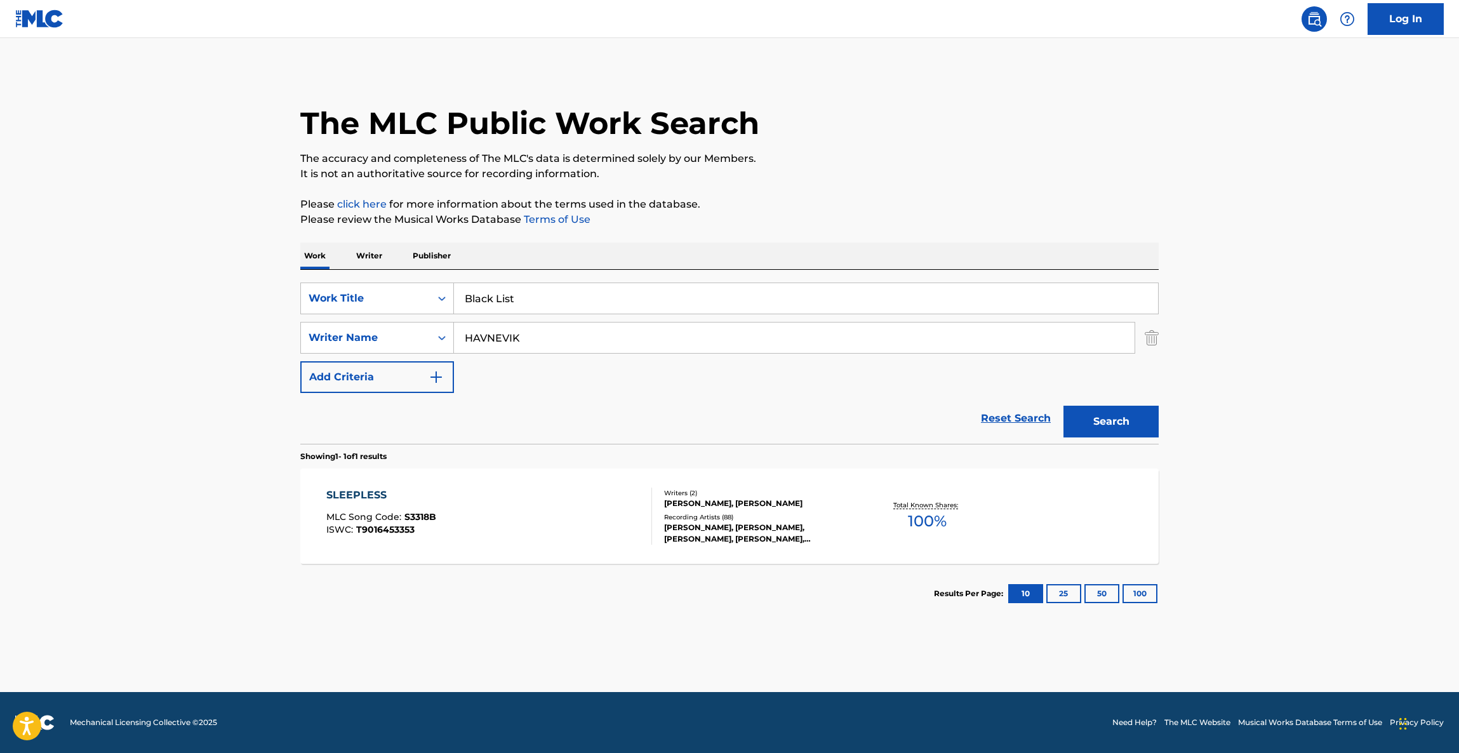
drag, startPoint x: 633, startPoint y: 337, endPoint x: 505, endPoint y: 335, distance: 128.2
click at [341, 326] on div "SearchWithCriteria1aff5fb2-a4f4-49eb-910c-4275cdef155a Writer Name [PERSON_NAME]" at bounding box center [729, 338] width 858 height 32
paste input "[PERSON_NAME]"
type input "[PERSON_NAME]"
click at [1111, 421] on button "Search" at bounding box center [1110, 422] width 95 height 32
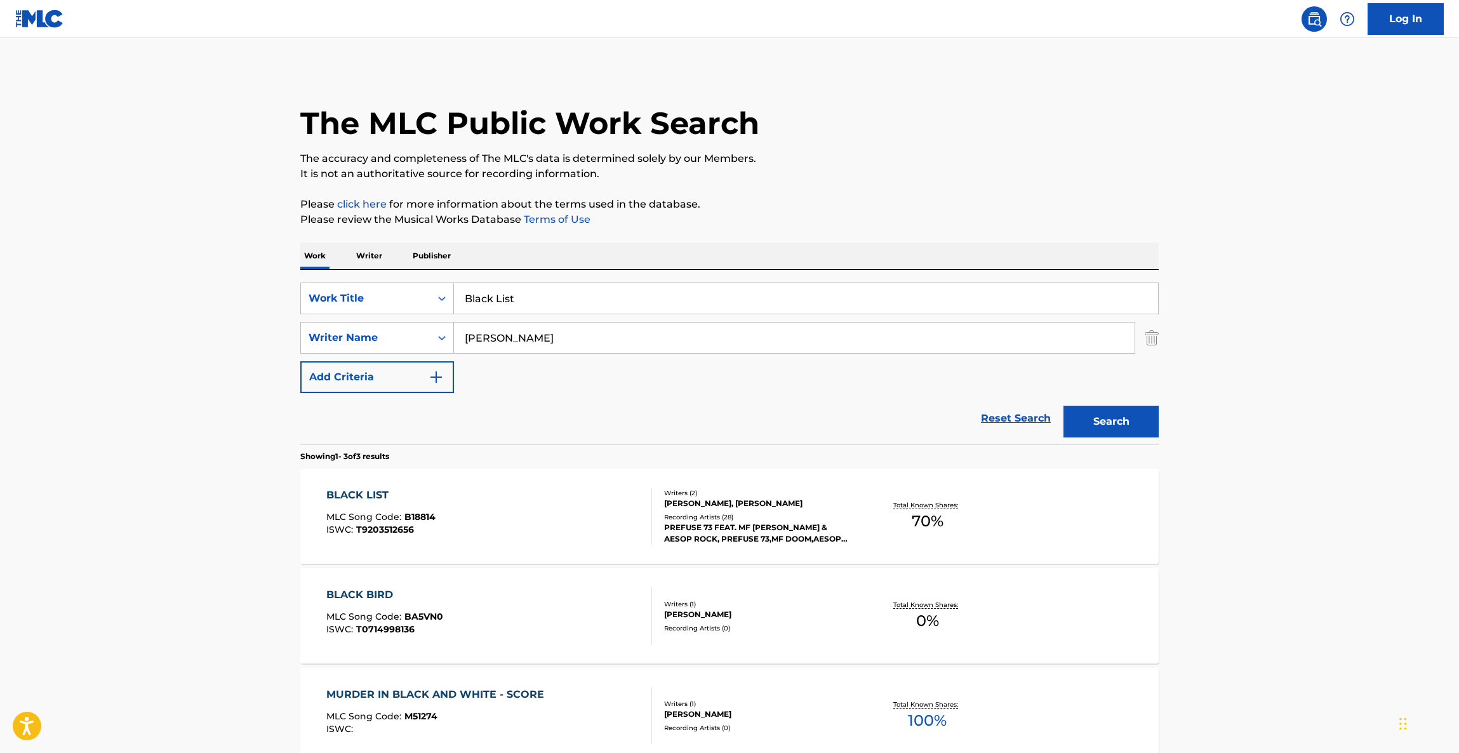
click at [894, 192] on div "The MLC Public Work Search The accuracy and completeness of The MLC's data is d…" at bounding box center [729, 446] width 889 height 753
click at [359, 489] on div "BLACK LIST" at bounding box center [380, 494] width 109 height 15
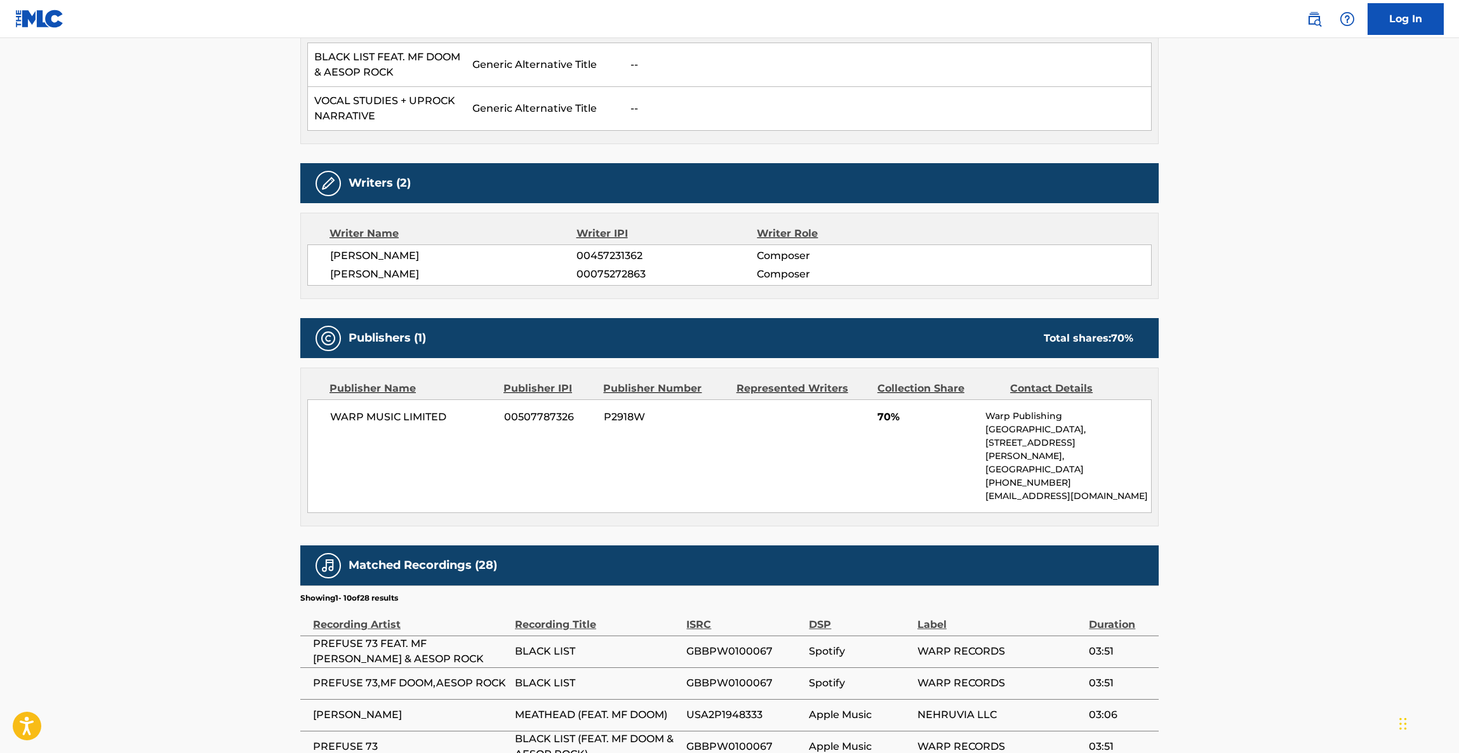
scroll to position [507, 0]
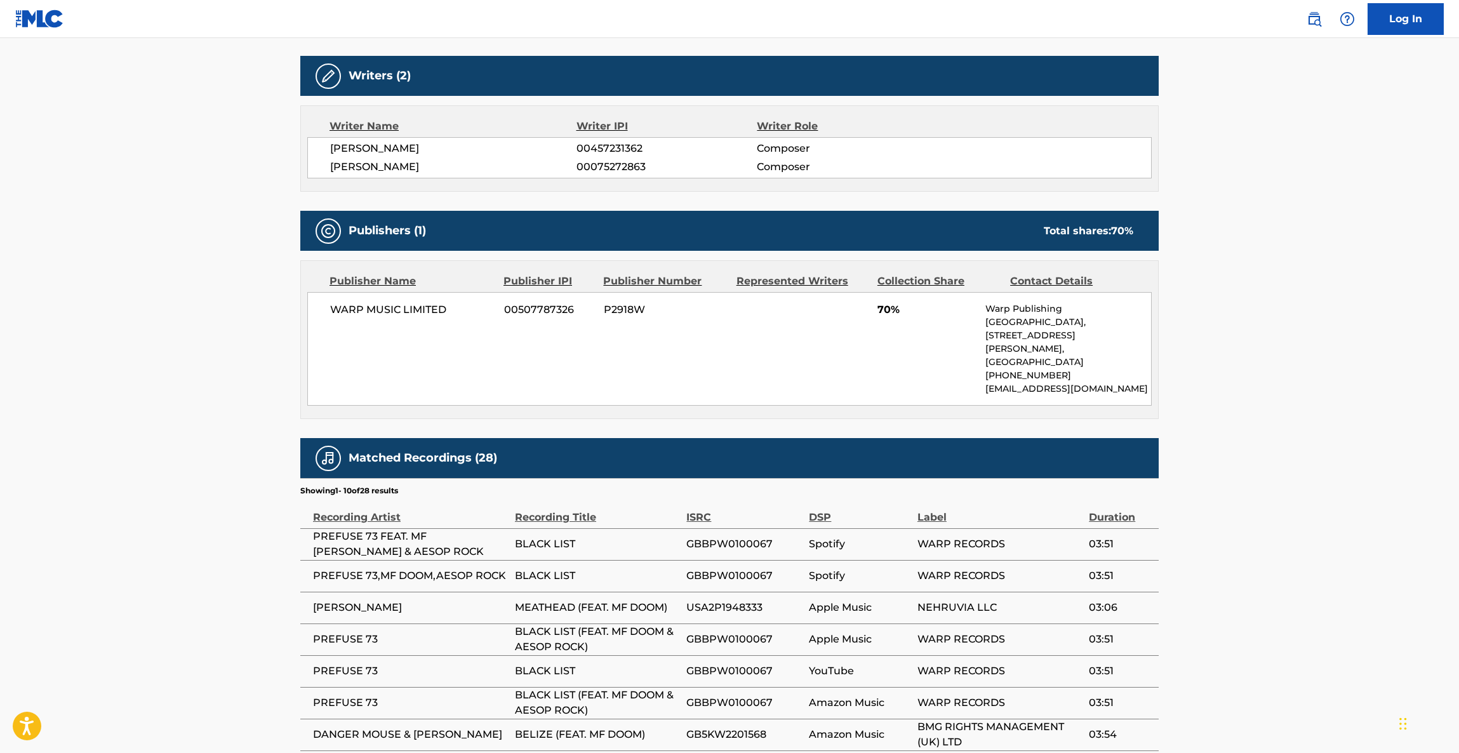
click at [216, 383] on main "< Back to public search results Copy work link BLACK LIST Work Detail Member Wo…" at bounding box center [729, 221] width 1459 height 1380
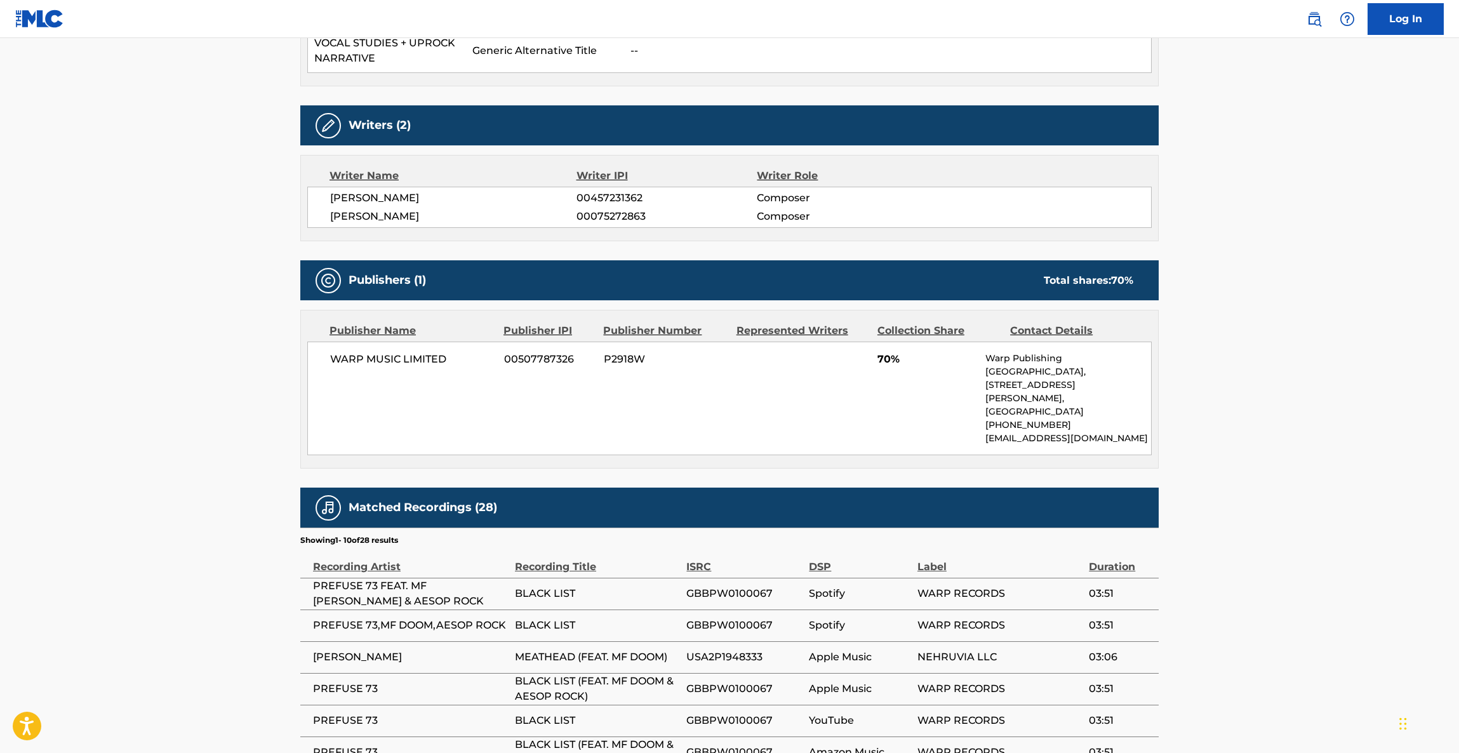
scroll to position [412, 0]
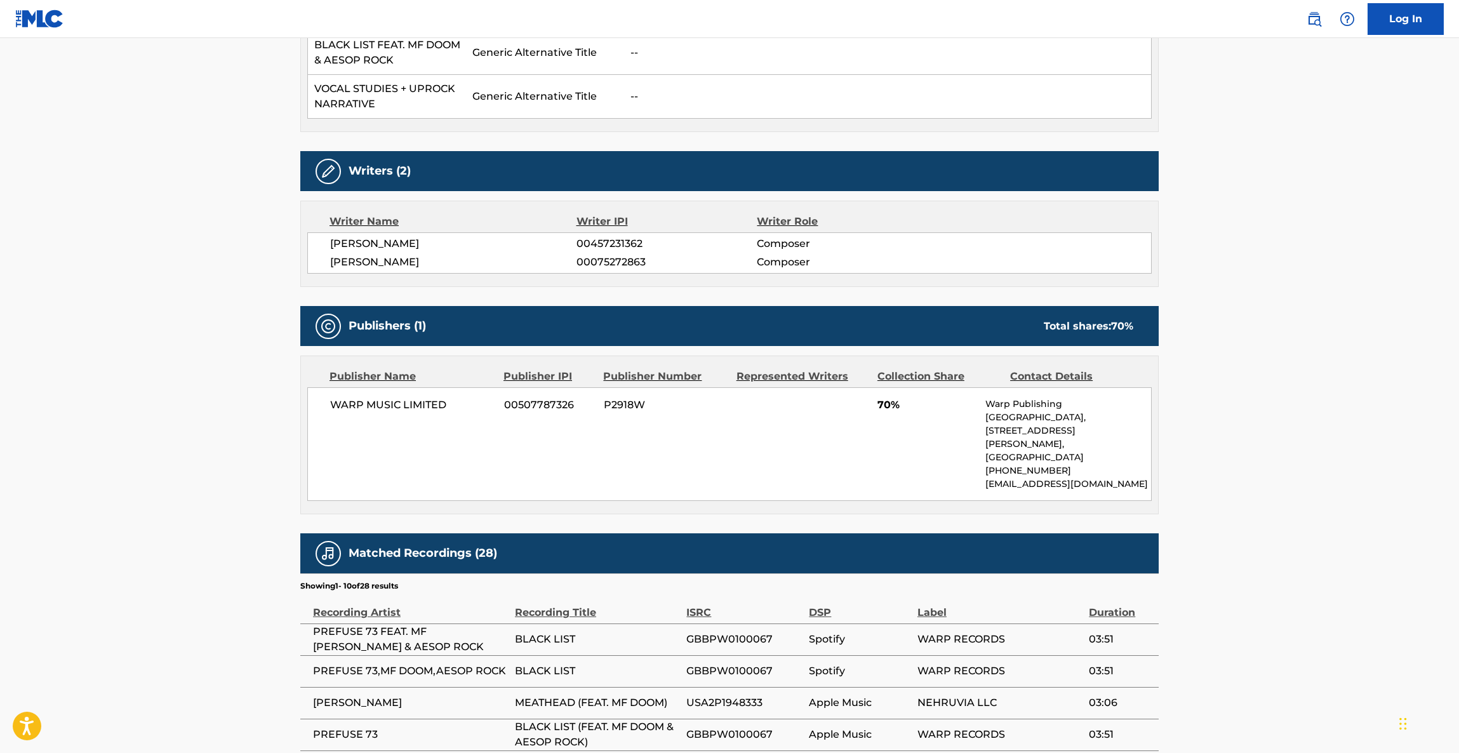
click at [805, 440] on div "WARP MUSIC LIMITED 00507787326 P2918W 70% Warp Publishing Spectrum House, [STRE…" at bounding box center [729, 444] width 844 height 114
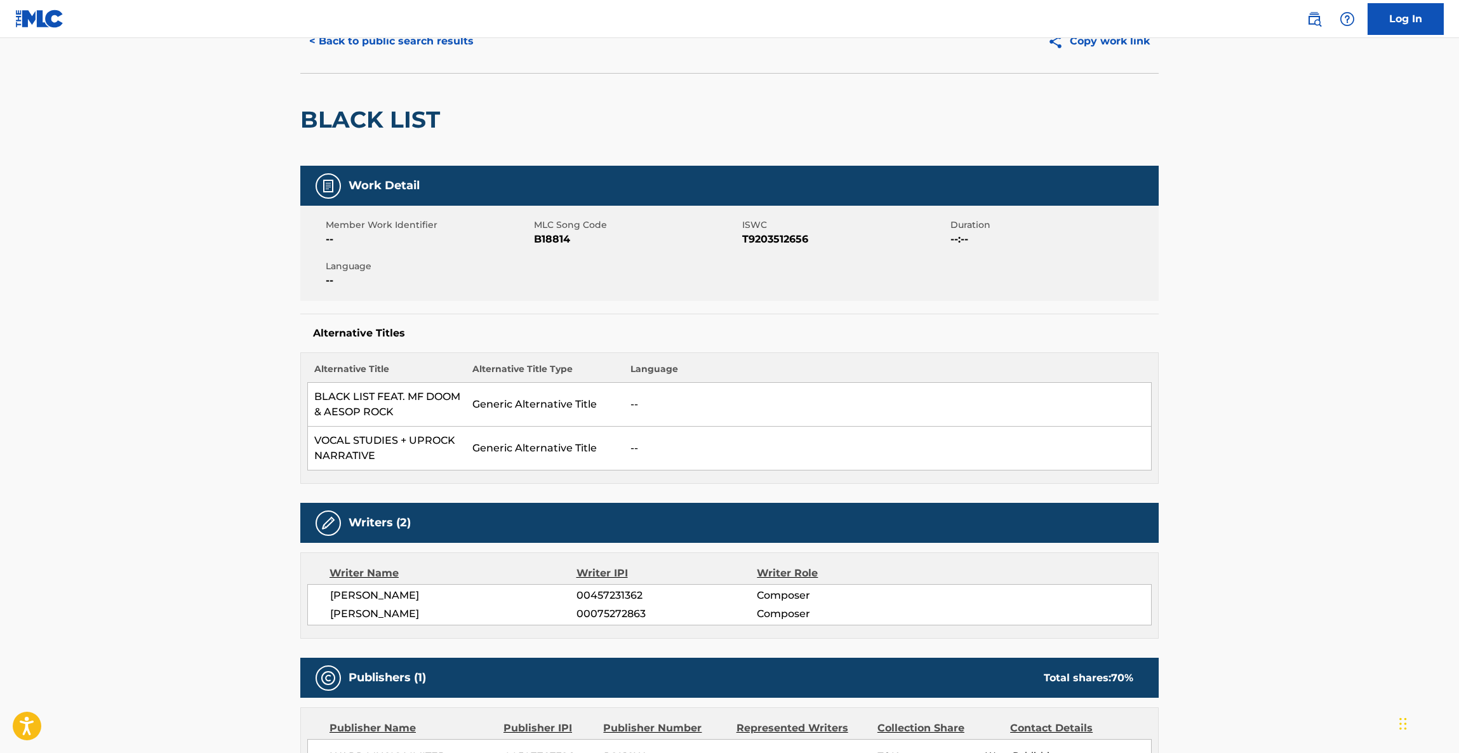
scroll to position [0, 0]
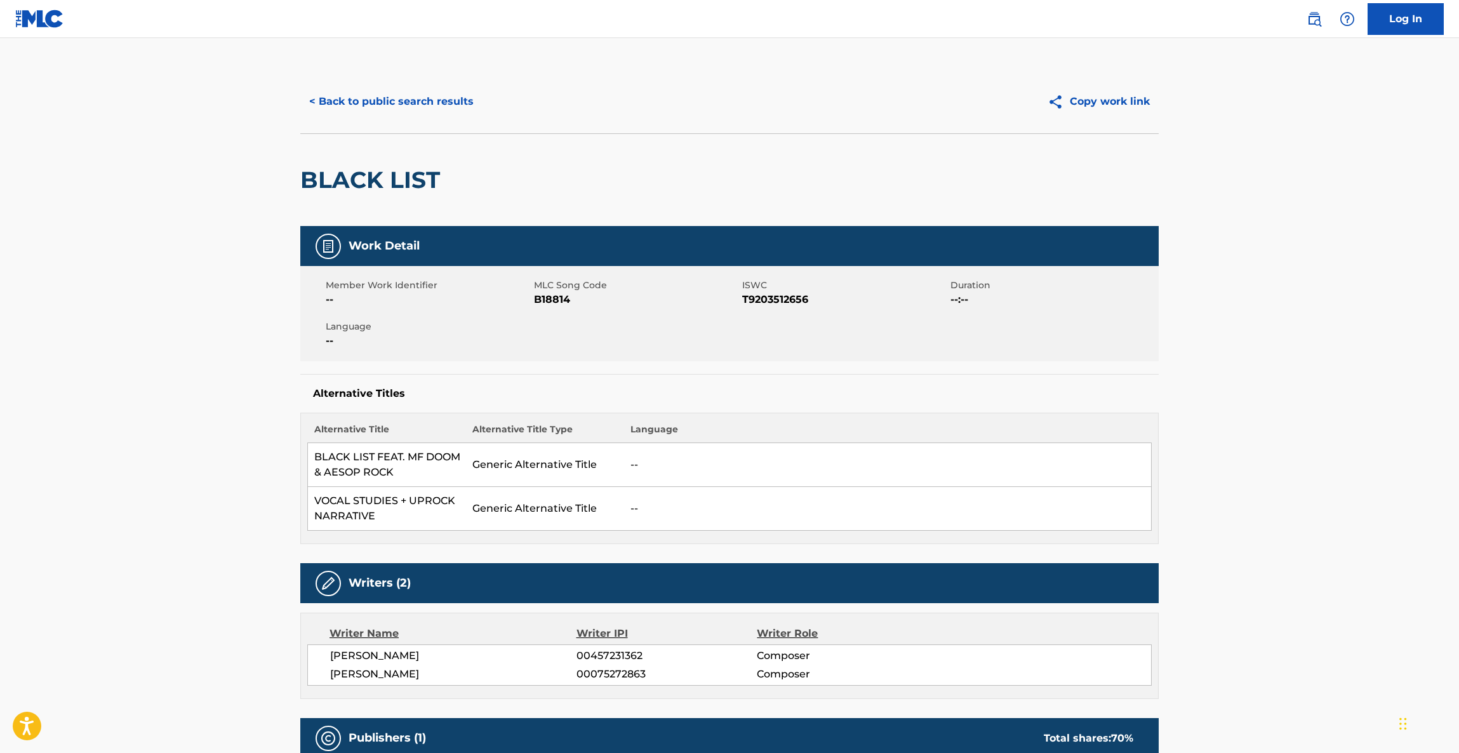
click at [420, 95] on button "< Back to public search results" at bounding box center [391, 102] width 182 height 32
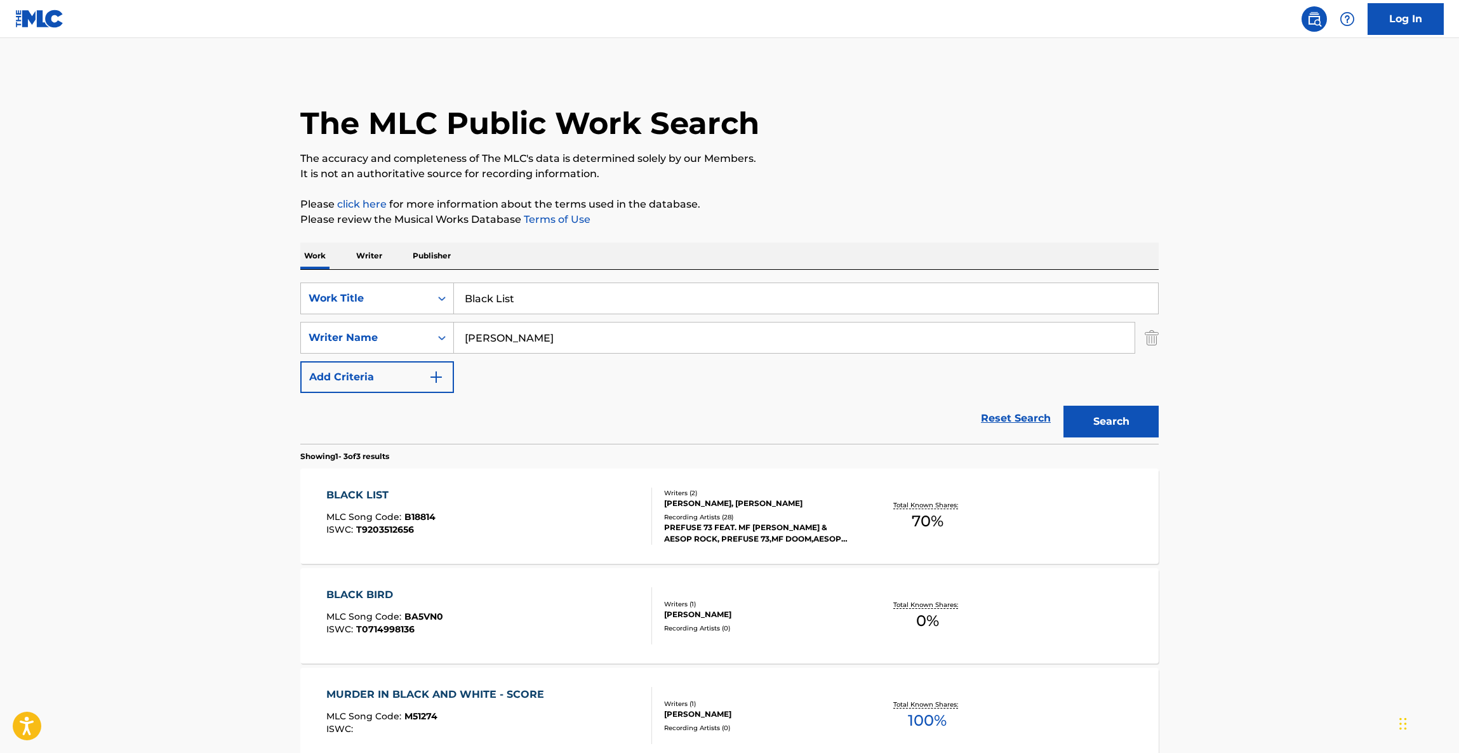
drag, startPoint x: 535, startPoint y: 286, endPoint x: 520, endPoint y: 294, distance: 17.6
click at [520, 294] on input "Black List" at bounding box center [806, 298] width 704 height 30
click at [553, 302] on input "Black List" at bounding box center [806, 298] width 704 height 30
drag, startPoint x: 579, startPoint y: 297, endPoint x: 336, endPoint y: 292, distance: 243.8
click at [336, 292] on div "SearchWithCriteriac566125a-4f84-455d-8a73-0def64b5c387 Work Title Black List" at bounding box center [729, 298] width 858 height 32
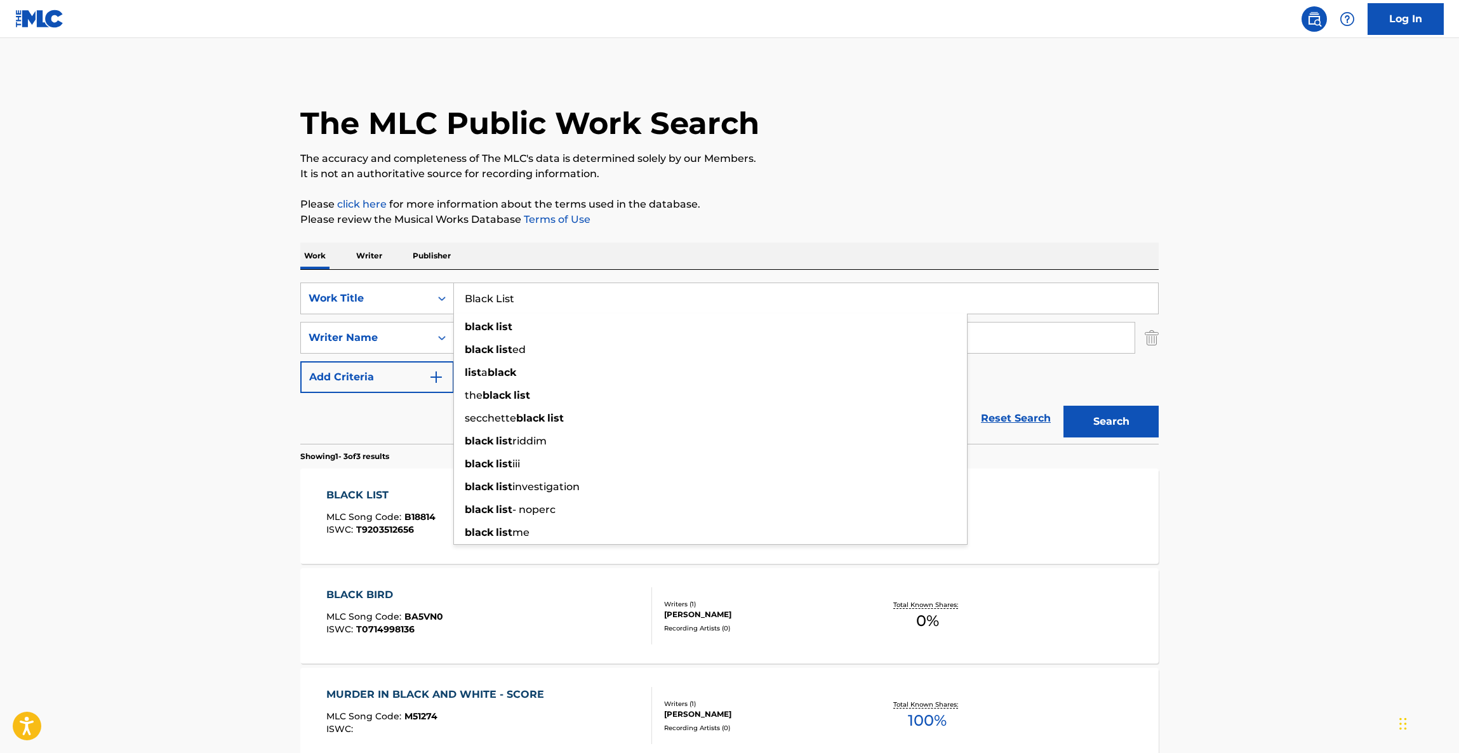
paste input "Pasillo (Clap! Clap! Remix)"
type input "Pasillo (Clap! Clap! Remix)"
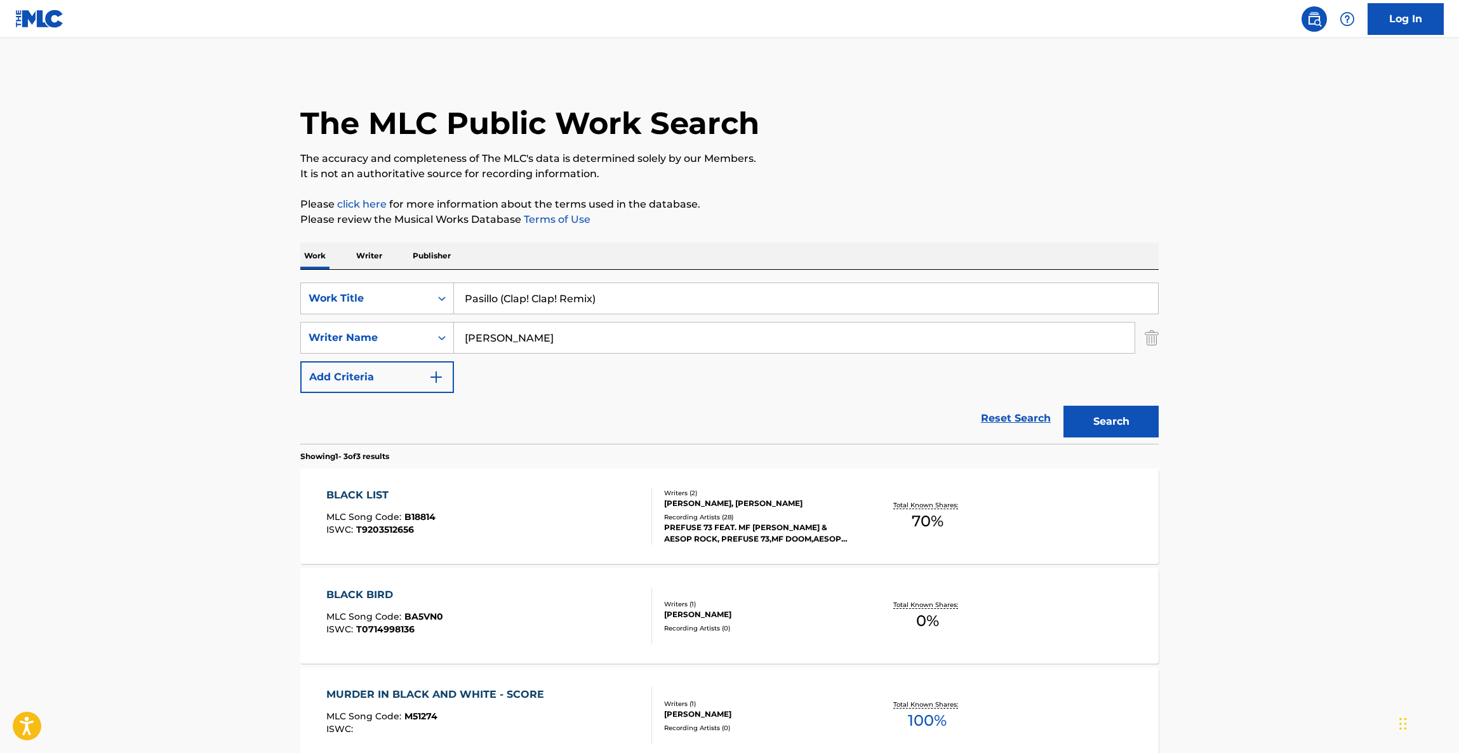
drag, startPoint x: 542, startPoint y: 331, endPoint x: 371, endPoint y: 318, distance: 171.2
click at [367, 318] on div "SearchWithCriteriac566125a-4f84-455d-8a73-0def64b5c387 Work Title Pasillo (Clap…" at bounding box center [729, 337] width 858 height 110
paste input "[PERSON_NAME]"
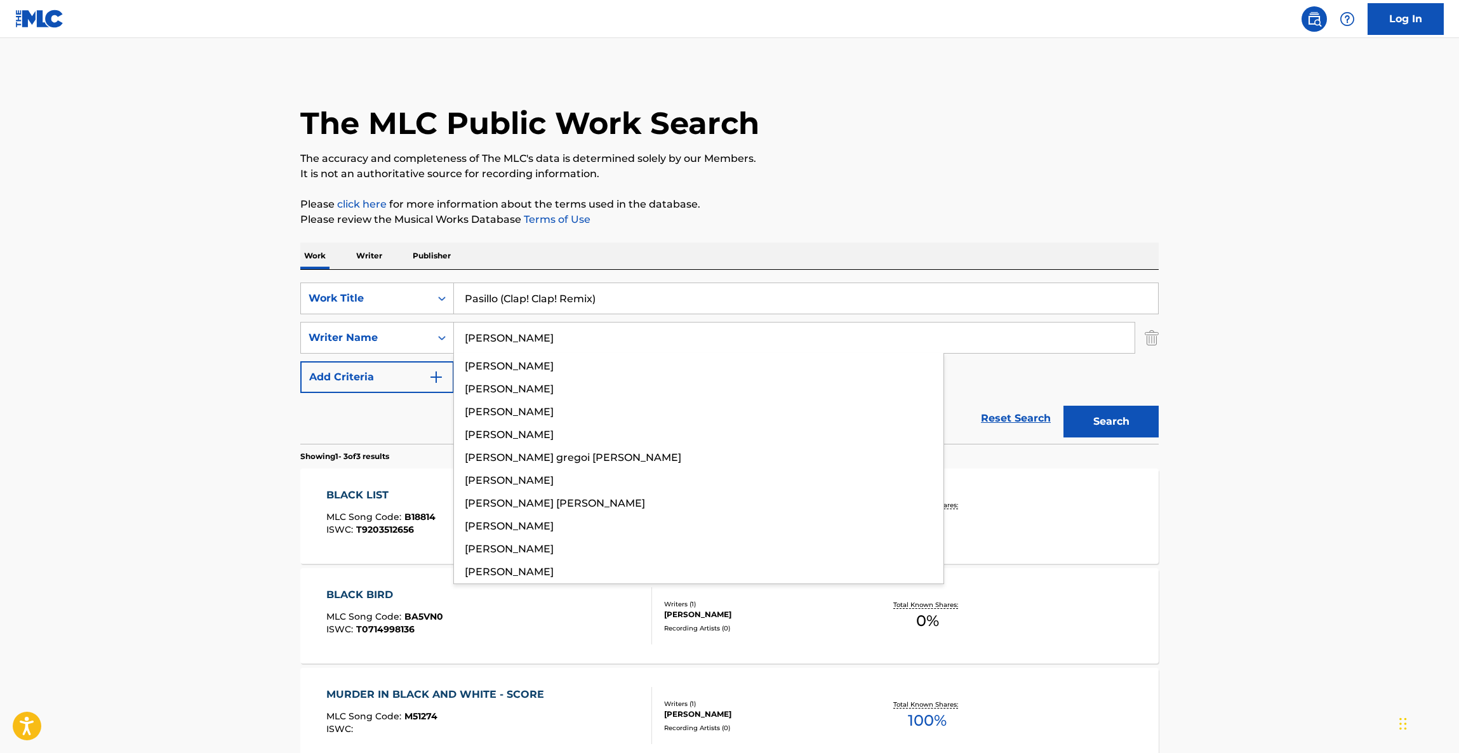
type input "[PERSON_NAME]"
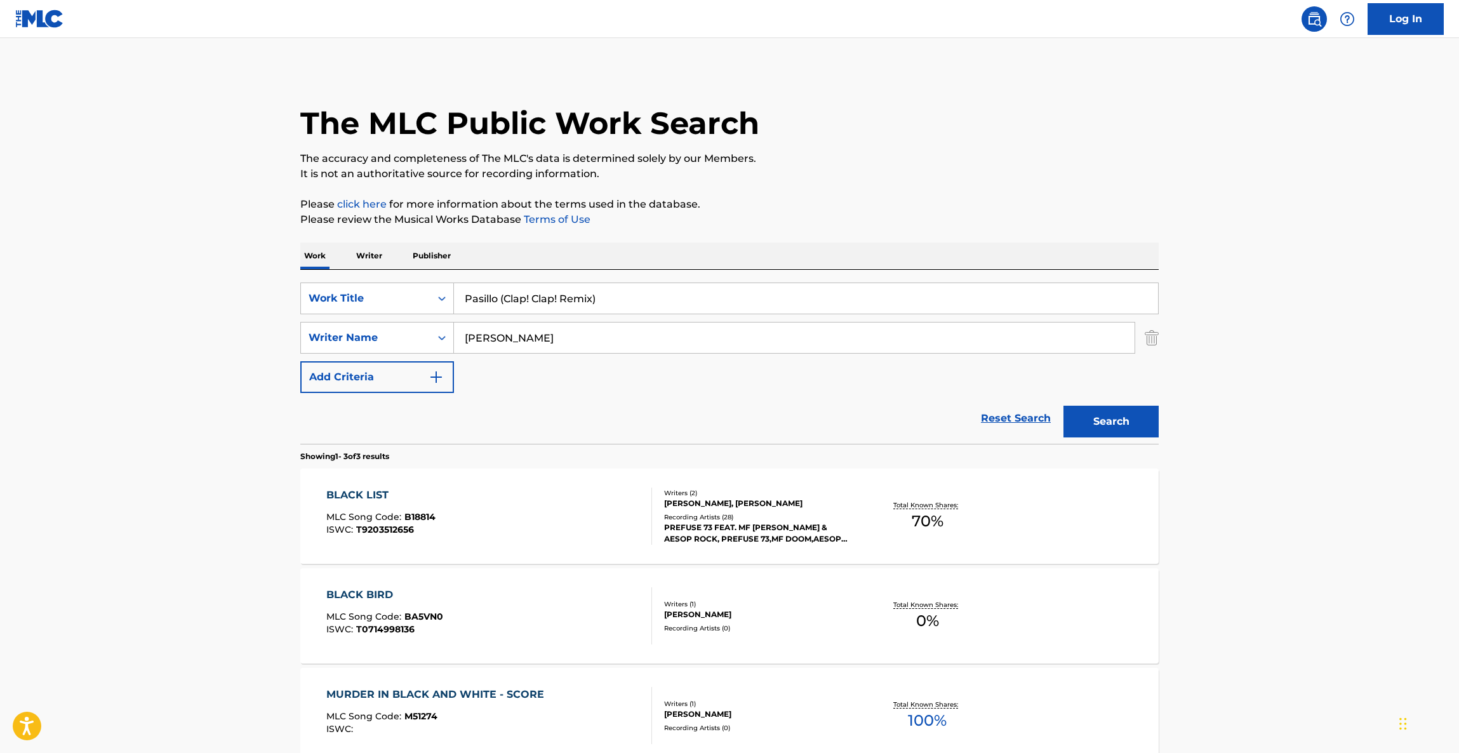
click at [1102, 422] on button "Search" at bounding box center [1110, 422] width 95 height 32
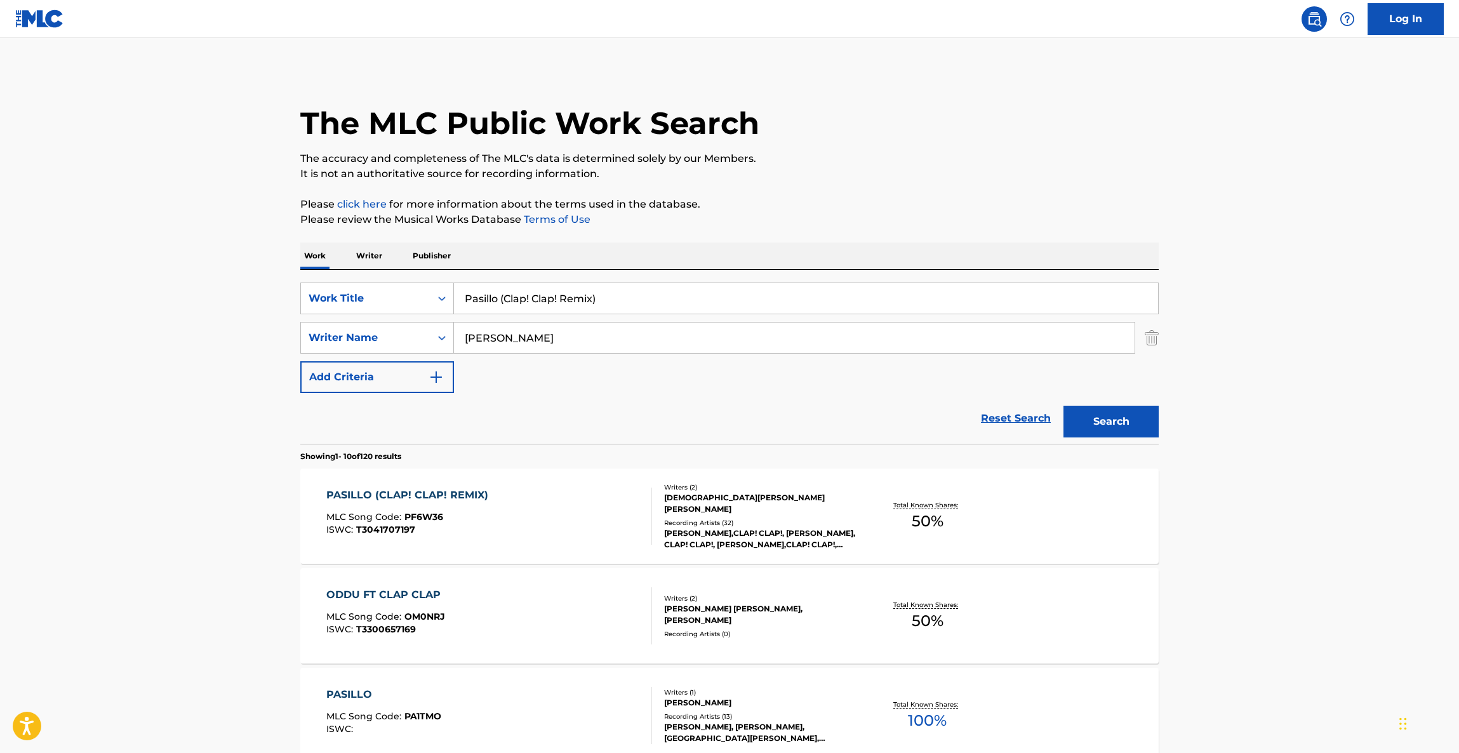
click at [387, 485] on div "PASILLO (CLAP! CLAP! REMIX) MLC Song Code : PF6W36 ISWC : T3041707197 Writers (…" at bounding box center [729, 515] width 858 height 95
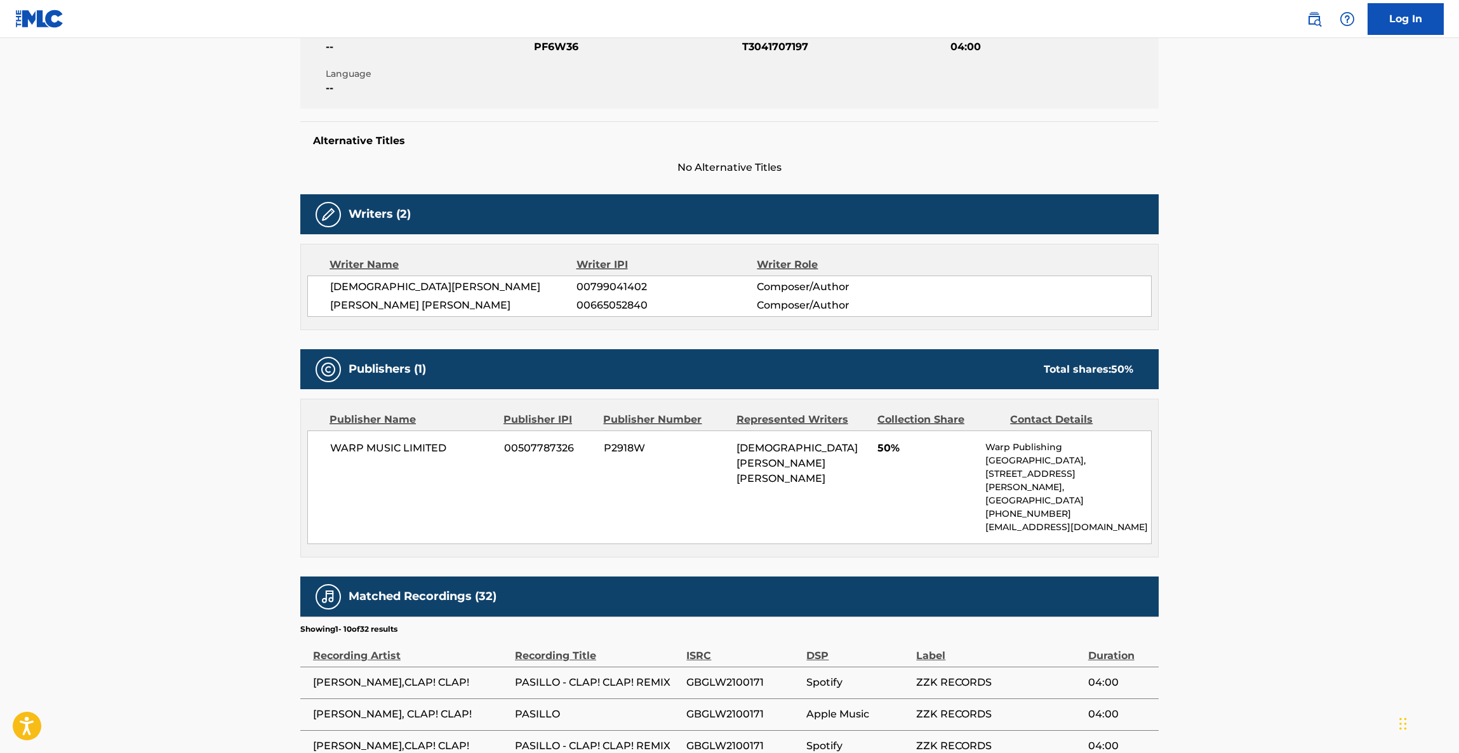
scroll to position [285, 0]
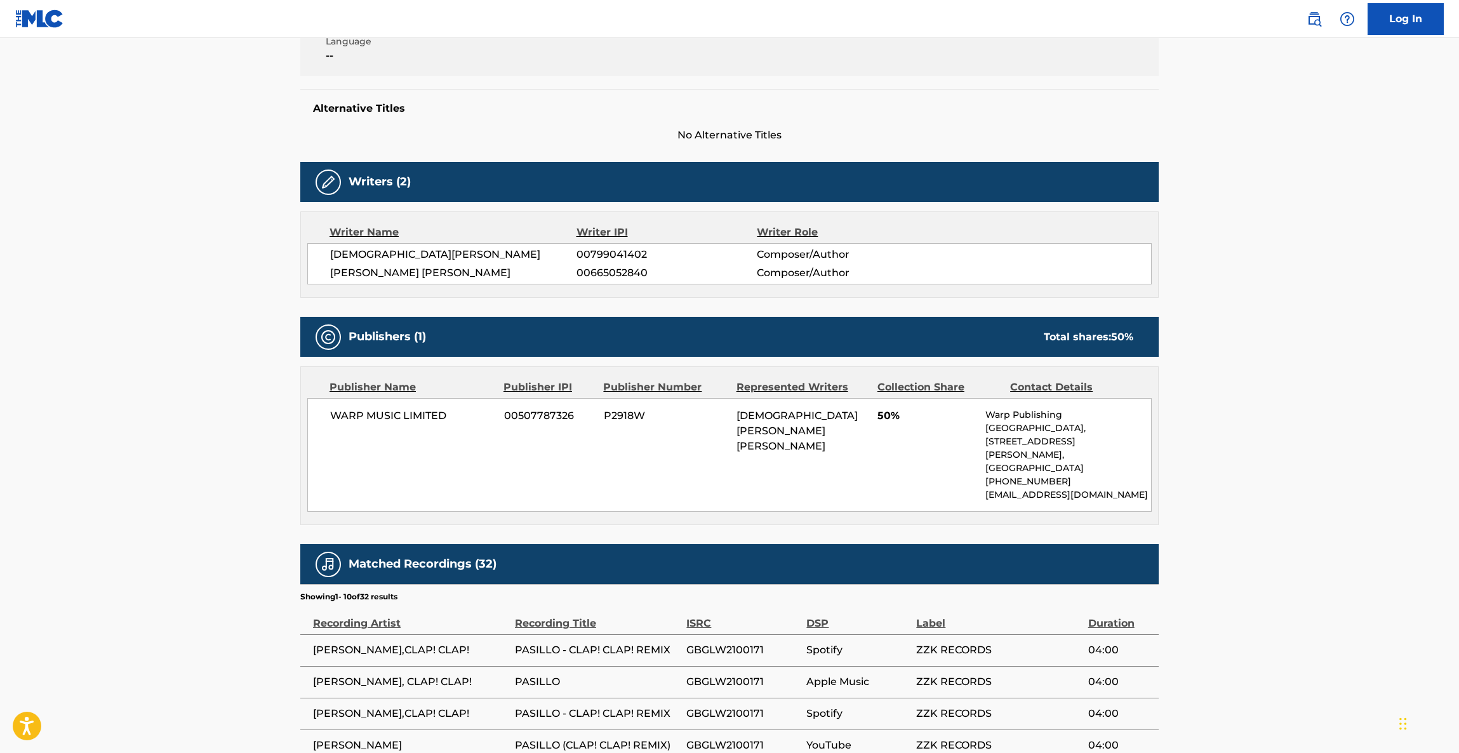
click at [1354, 368] on main "< Back to public search results Copy work link PASILLO (CLAP! CLAP! REMIX) Work…" at bounding box center [729, 385] width 1459 height 1264
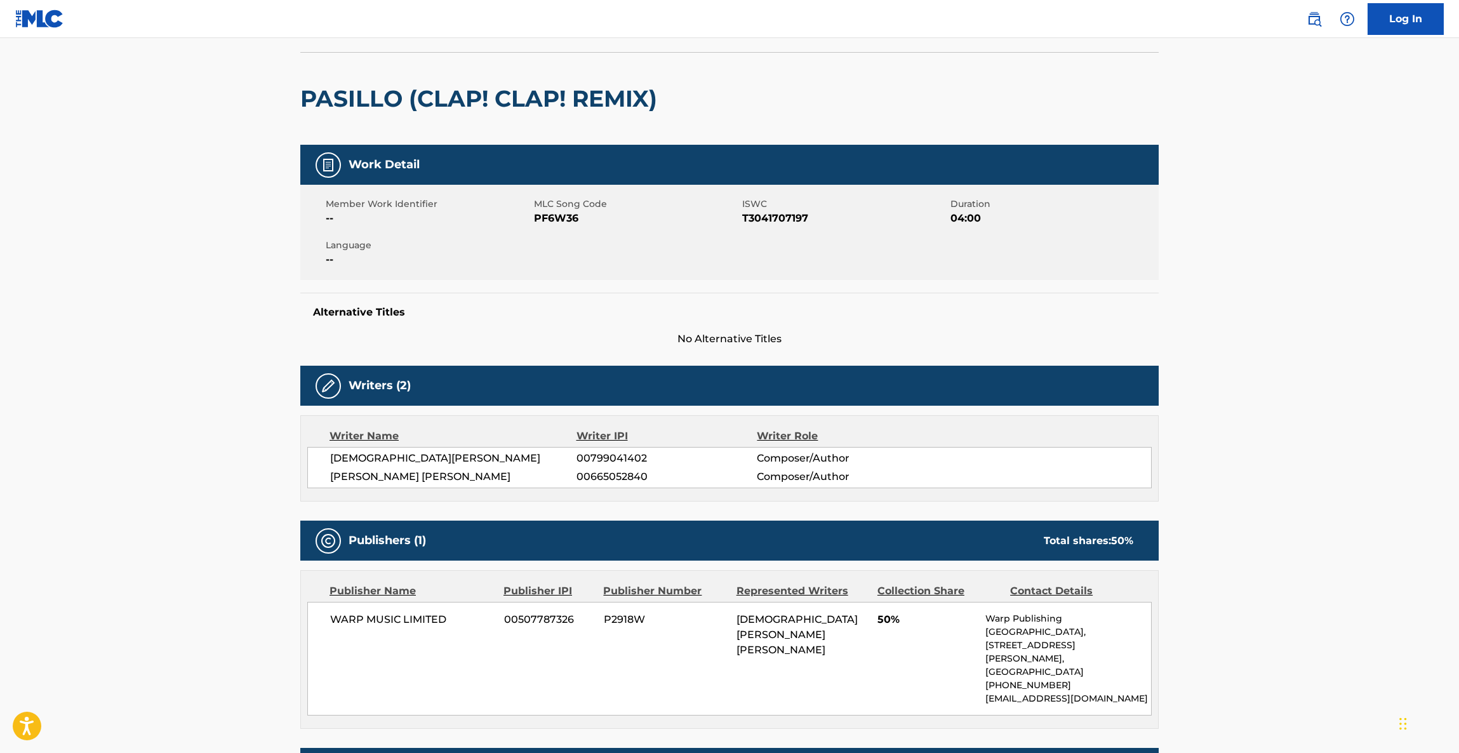
scroll to position [0, 0]
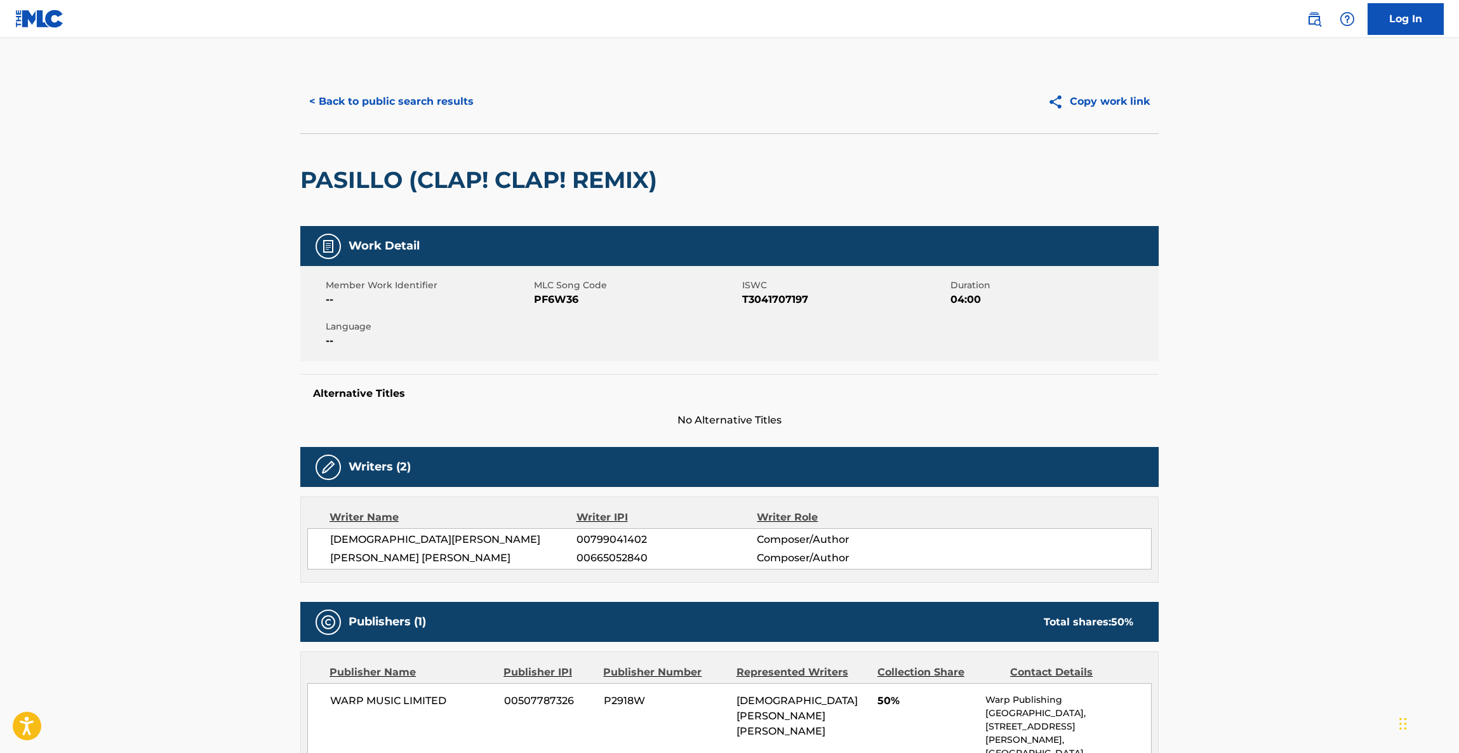
click at [410, 91] on button "< Back to public search results" at bounding box center [391, 102] width 182 height 32
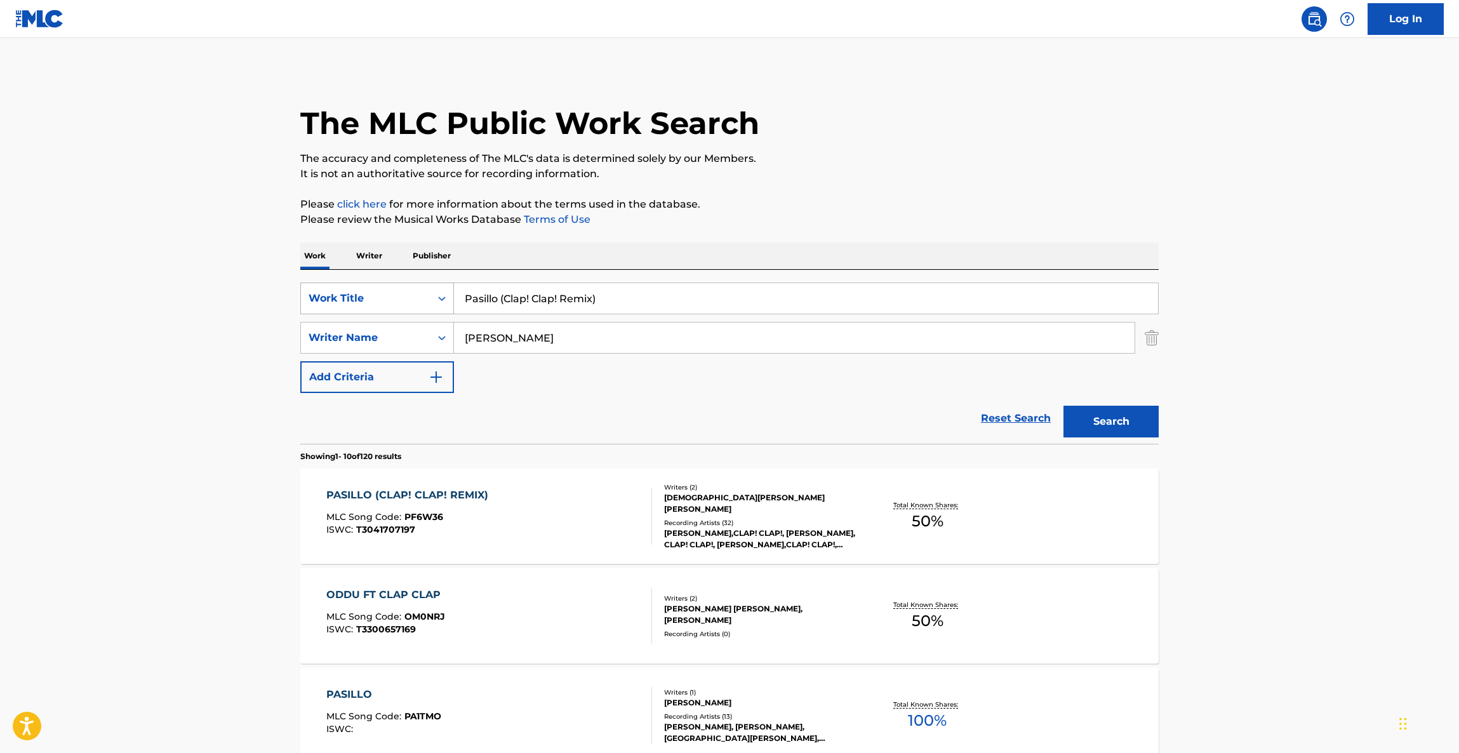
drag, startPoint x: 657, startPoint y: 300, endPoint x: 372, endPoint y: 287, distance: 285.3
click at [372, 288] on div "SearchWithCriteriac566125a-4f84-455d-8a73-0def64b5c387 Work Title Pasillo (Clap…" at bounding box center [729, 298] width 858 height 32
paste input "Live From the Stage - Team Sleep"
drag, startPoint x: 576, startPoint y: 296, endPoint x: 699, endPoint y: 303, distance: 123.4
click at [699, 303] on input "Live From the Stage - Team Sleep" at bounding box center [806, 298] width 704 height 30
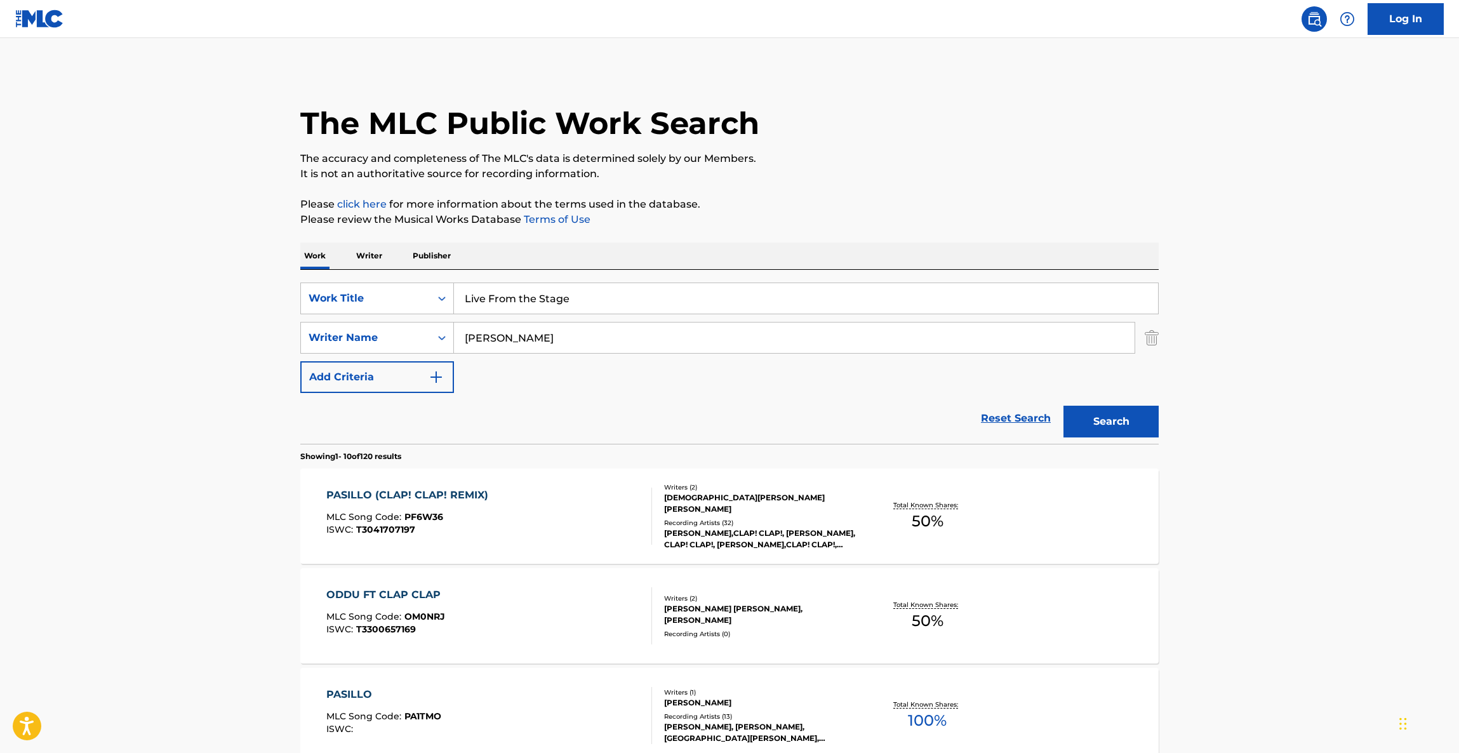
type input "Live From the Stage"
drag, startPoint x: 493, startPoint y: 338, endPoint x: 515, endPoint y: 333, distance: 22.0
click at [367, 319] on div "SearchWithCriteriac566125a-4f84-455d-8a73-0def64b5c387 Work Title Live From the…" at bounding box center [729, 337] width 858 height 110
paste input "[PERSON_NAME]"
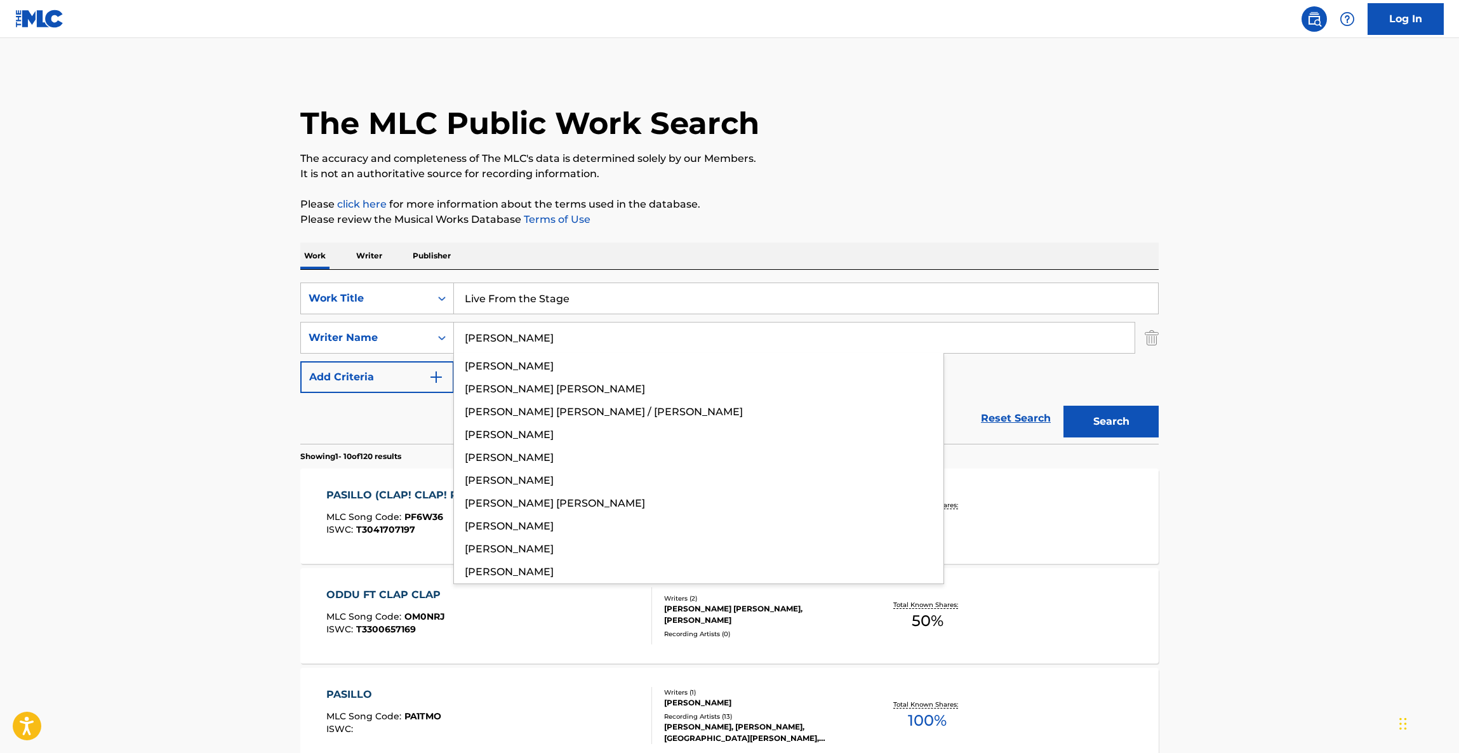
type input "[PERSON_NAME]"
click at [1118, 430] on button "Search" at bounding box center [1110, 422] width 95 height 32
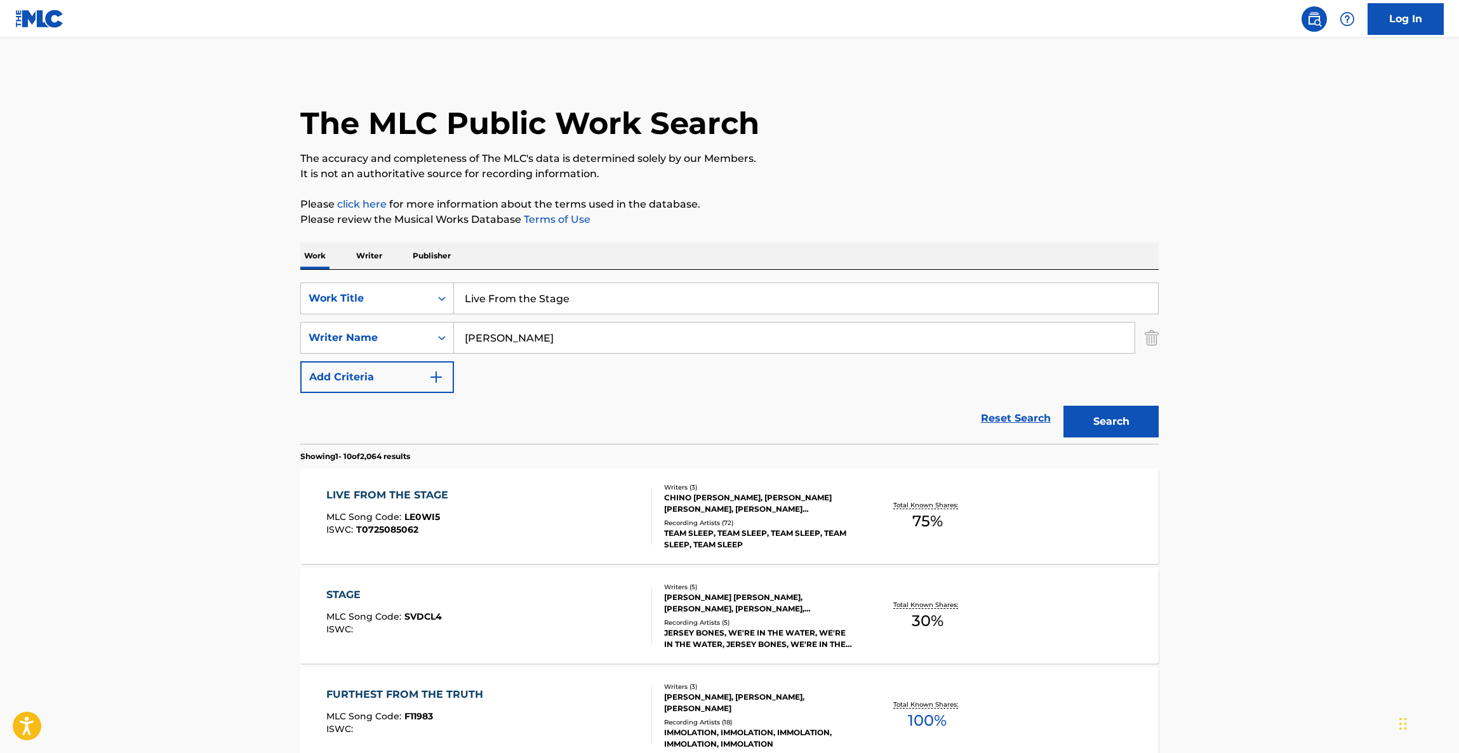
click at [364, 486] on div "LIVE FROM THE STAGE MLC Song Code : LE0WI5 ISWC : T0725085062 Writers ( 3 ) CHI…" at bounding box center [729, 515] width 858 height 95
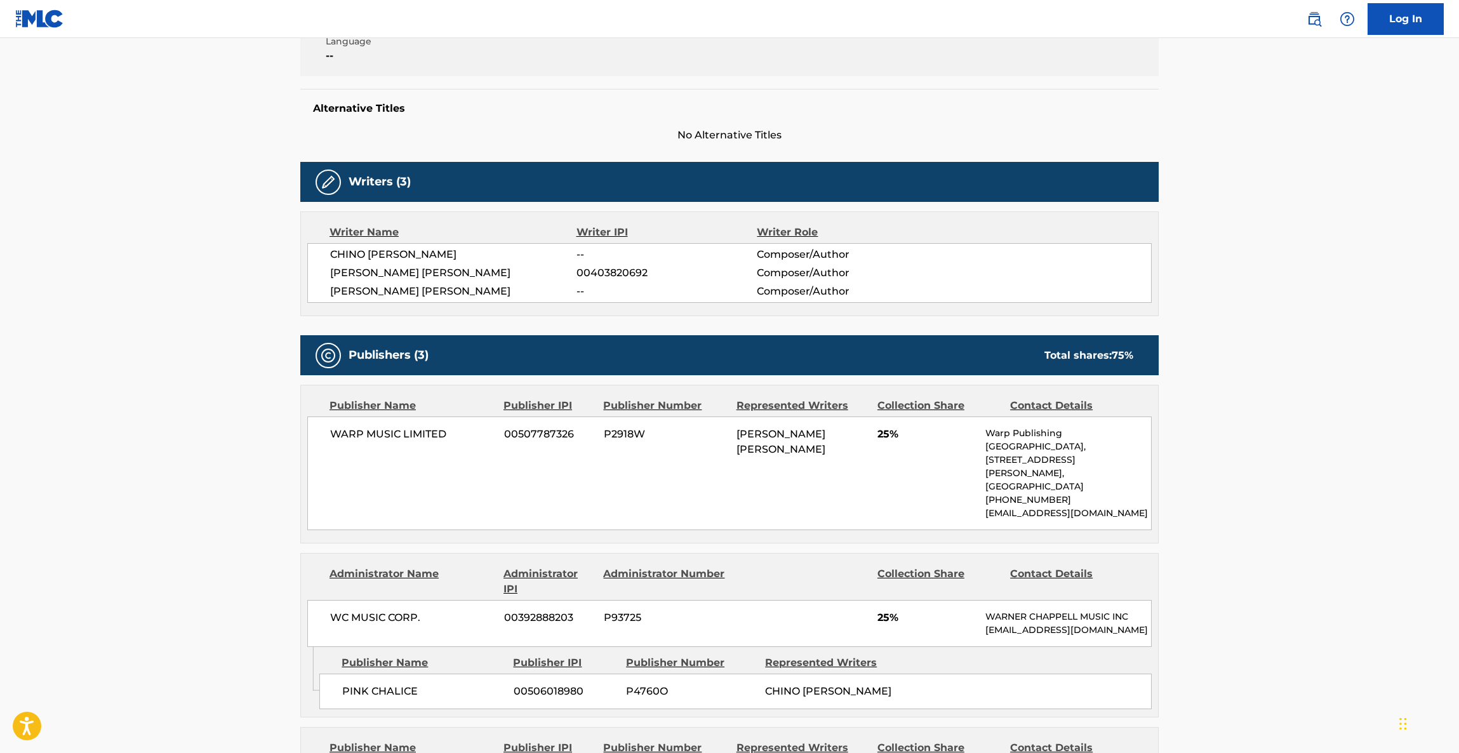
click at [1254, 350] on main "< Back to public search results Copy work link LIVE FROM THE STAGE Work Detail …" at bounding box center [729, 532] width 1459 height 1558
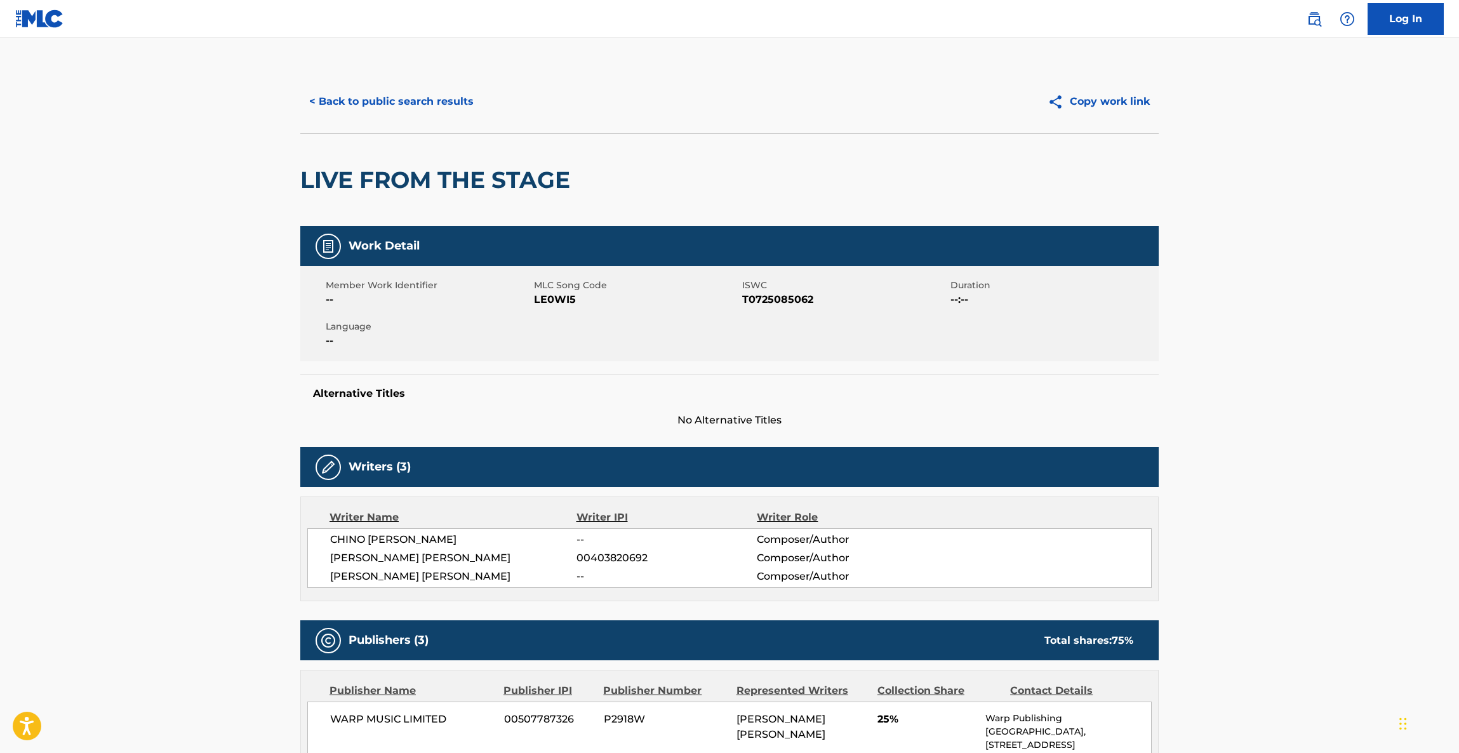
click at [402, 105] on button "< Back to public search results" at bounding box center [391, 102] width 182 height 32
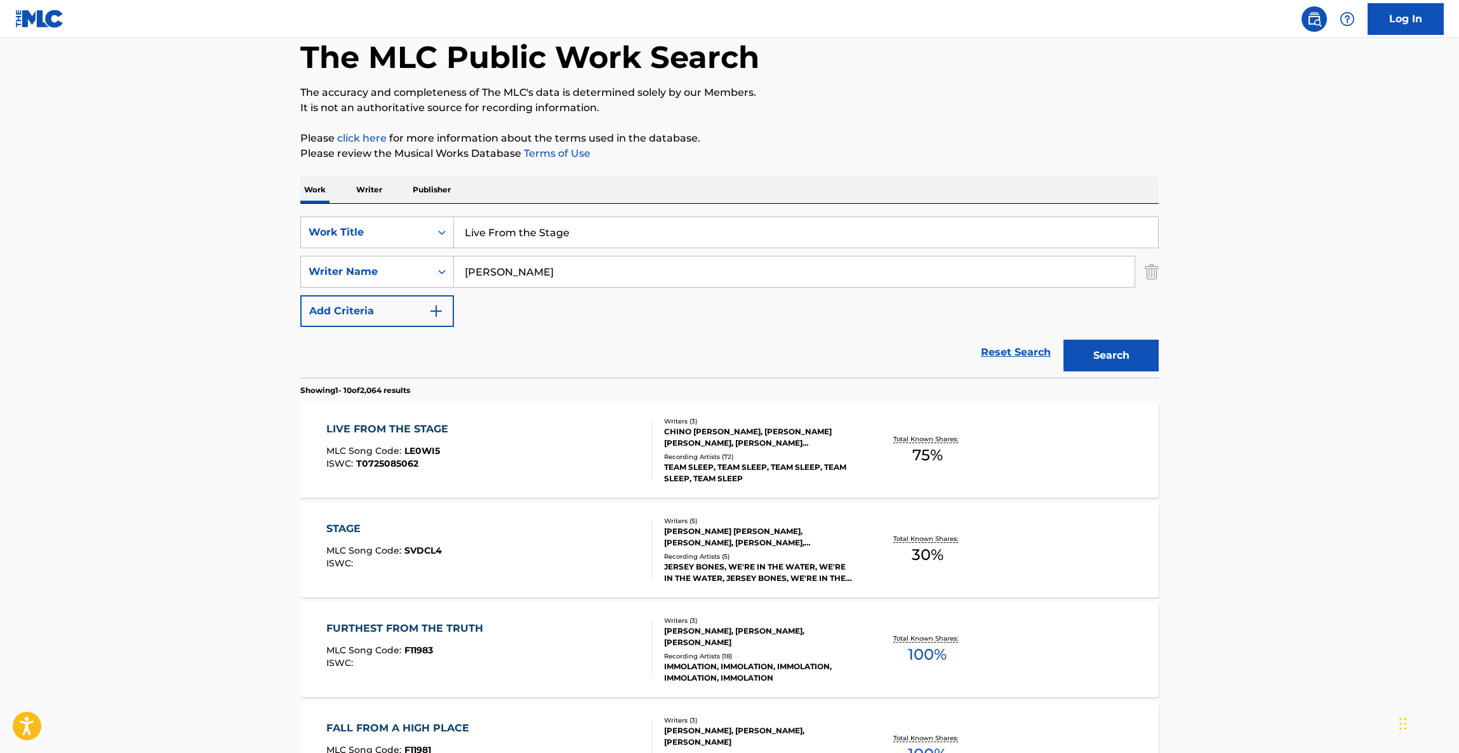
scroll to position [95, 0]
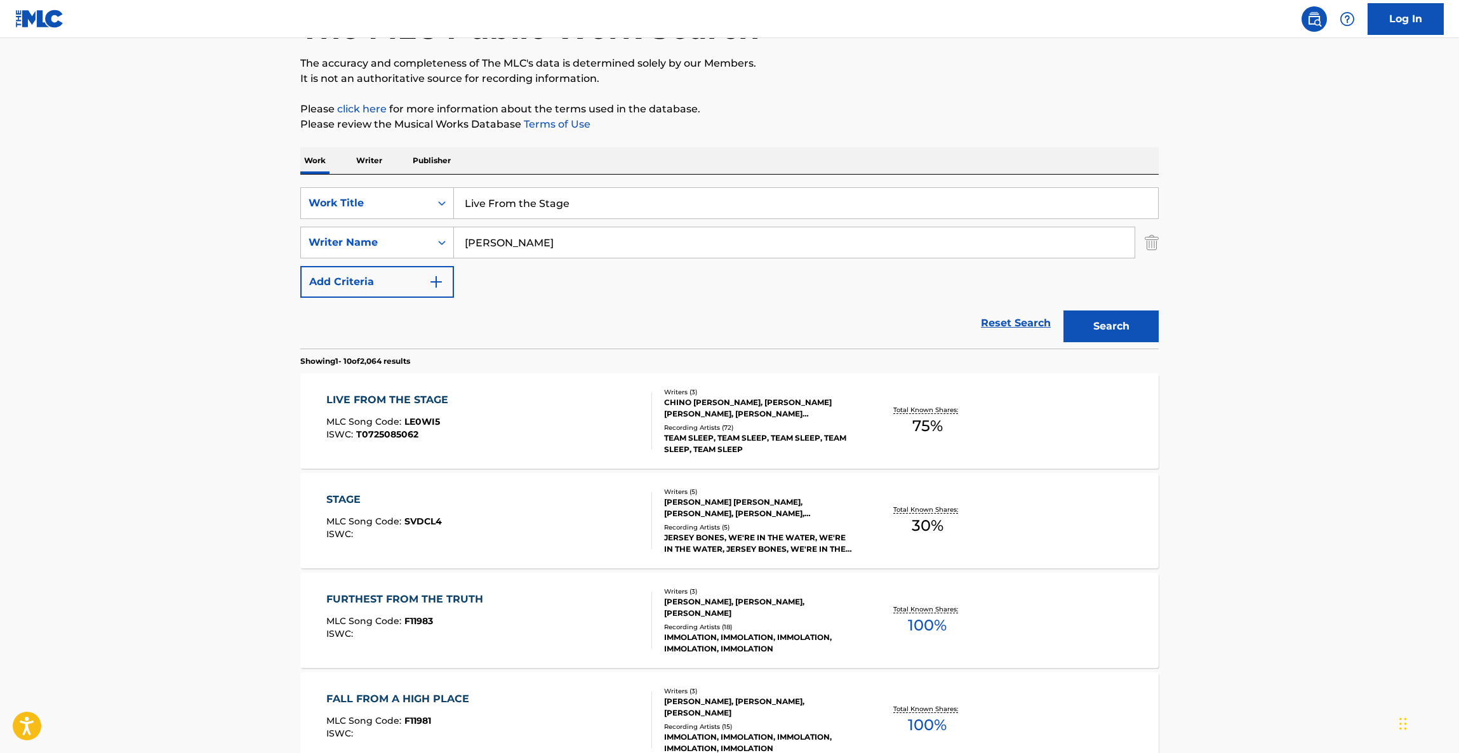
click at [416, 404] on div "LIVE FROM THE STAGE" at bounding box center [390, 399] width 128 height 15
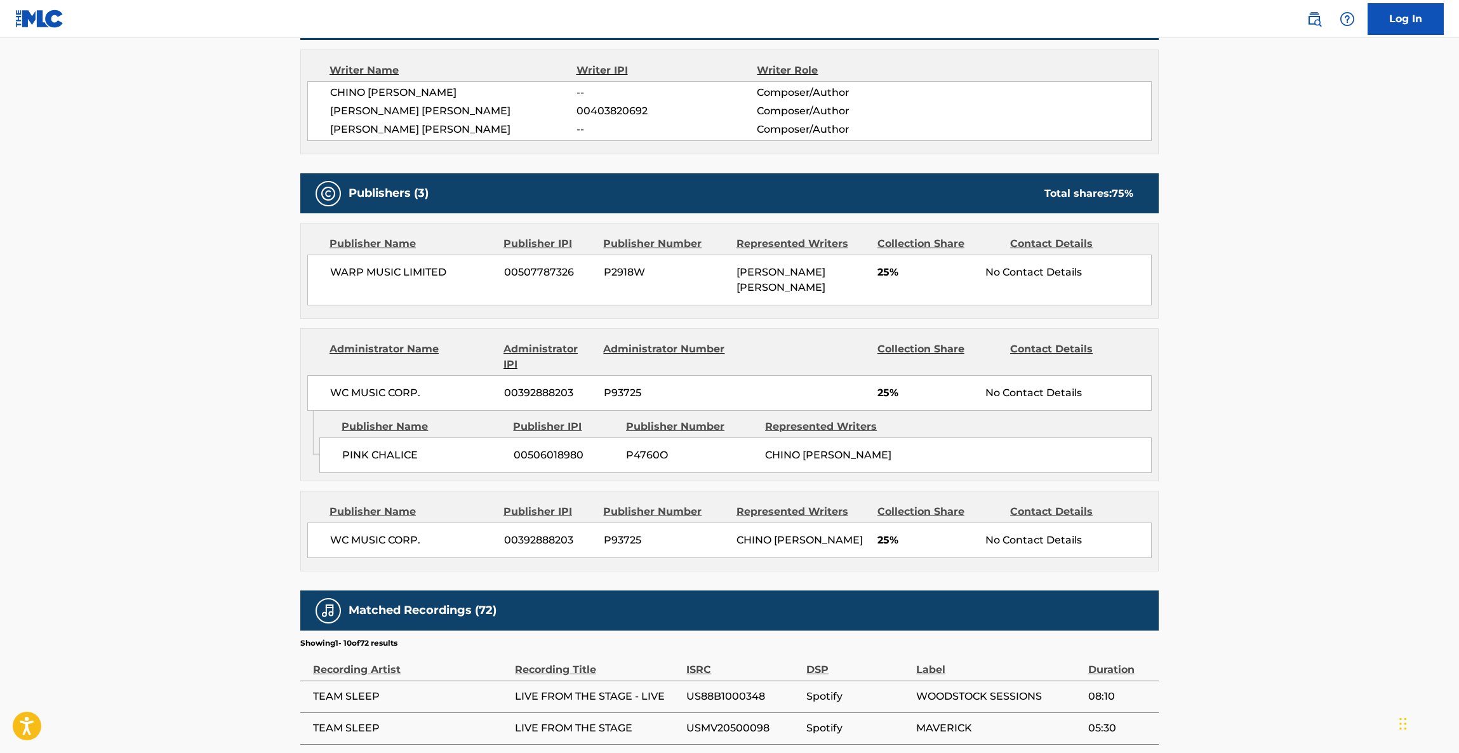
scroll to position [498, 0]
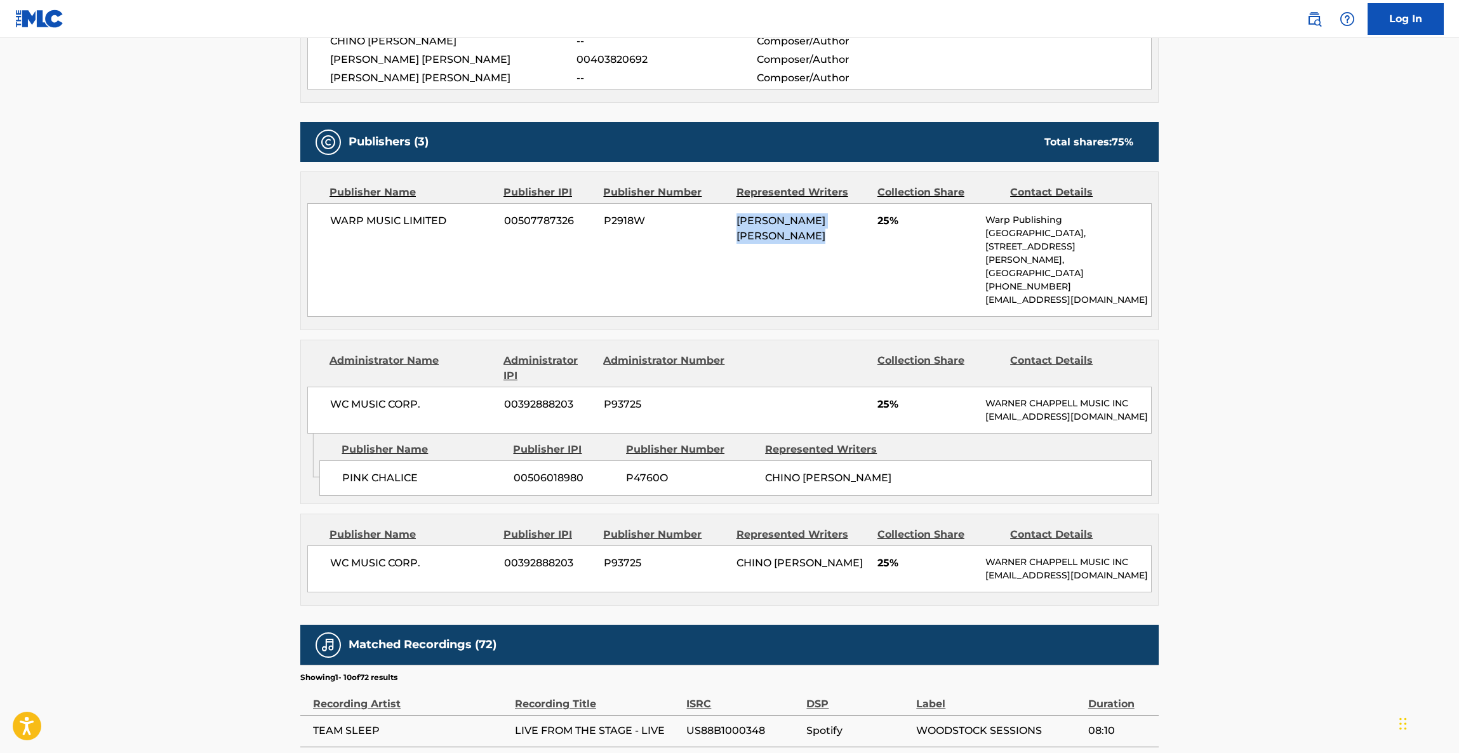
drag, startPoint x: 729, startPoint y: 216, endPoint x: 871, endPoint y: 226, distance: 141.9
click at [871, 221] on div "WARP MUSIC LIMITED 00507787326 P2918W [PERSON_NAME] [PERSON_NAME] 25% Warp Publ…" at bounding box center [729, 260] width 844 height 114
